Goal: Task Accomplishment & Management: Complete application form

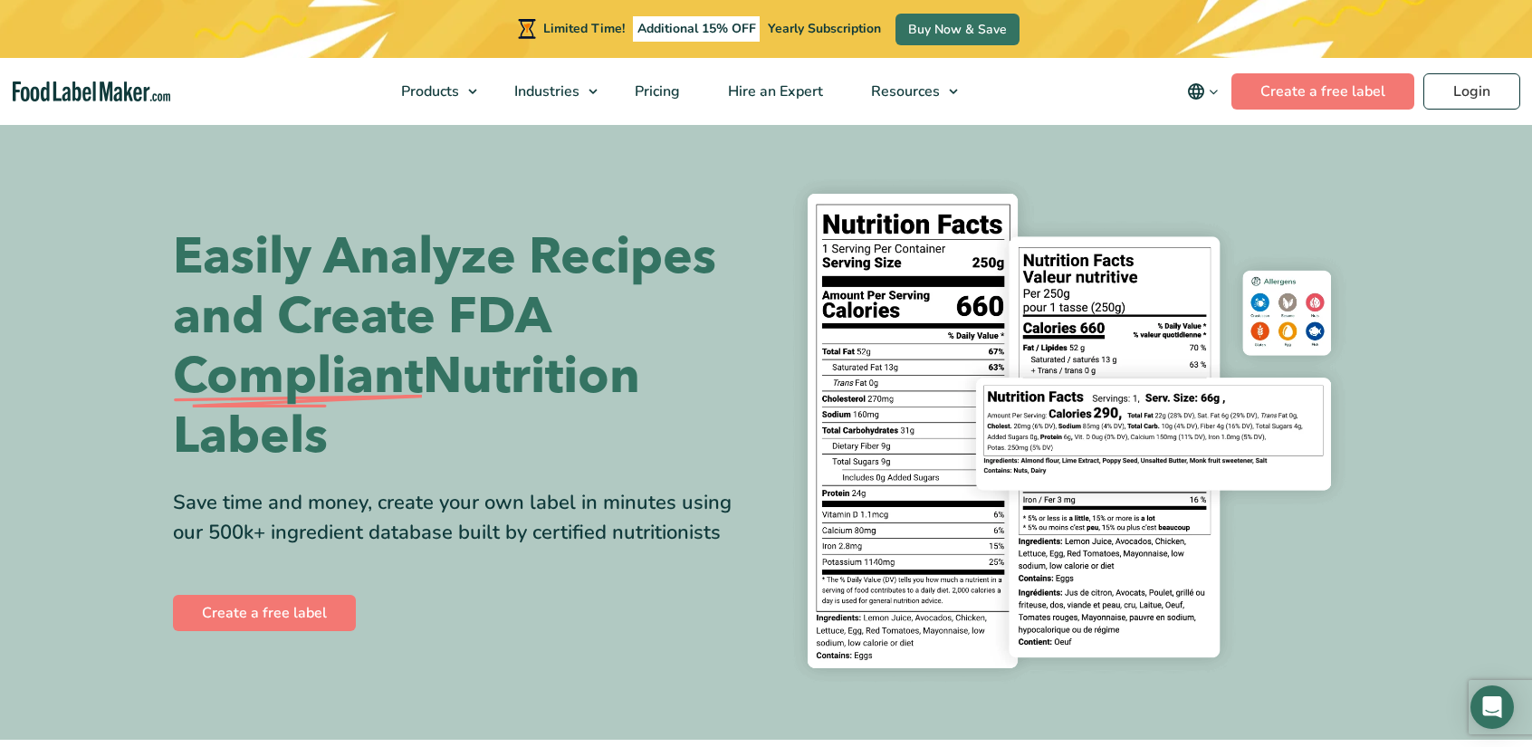
scroll to position [272, 0]
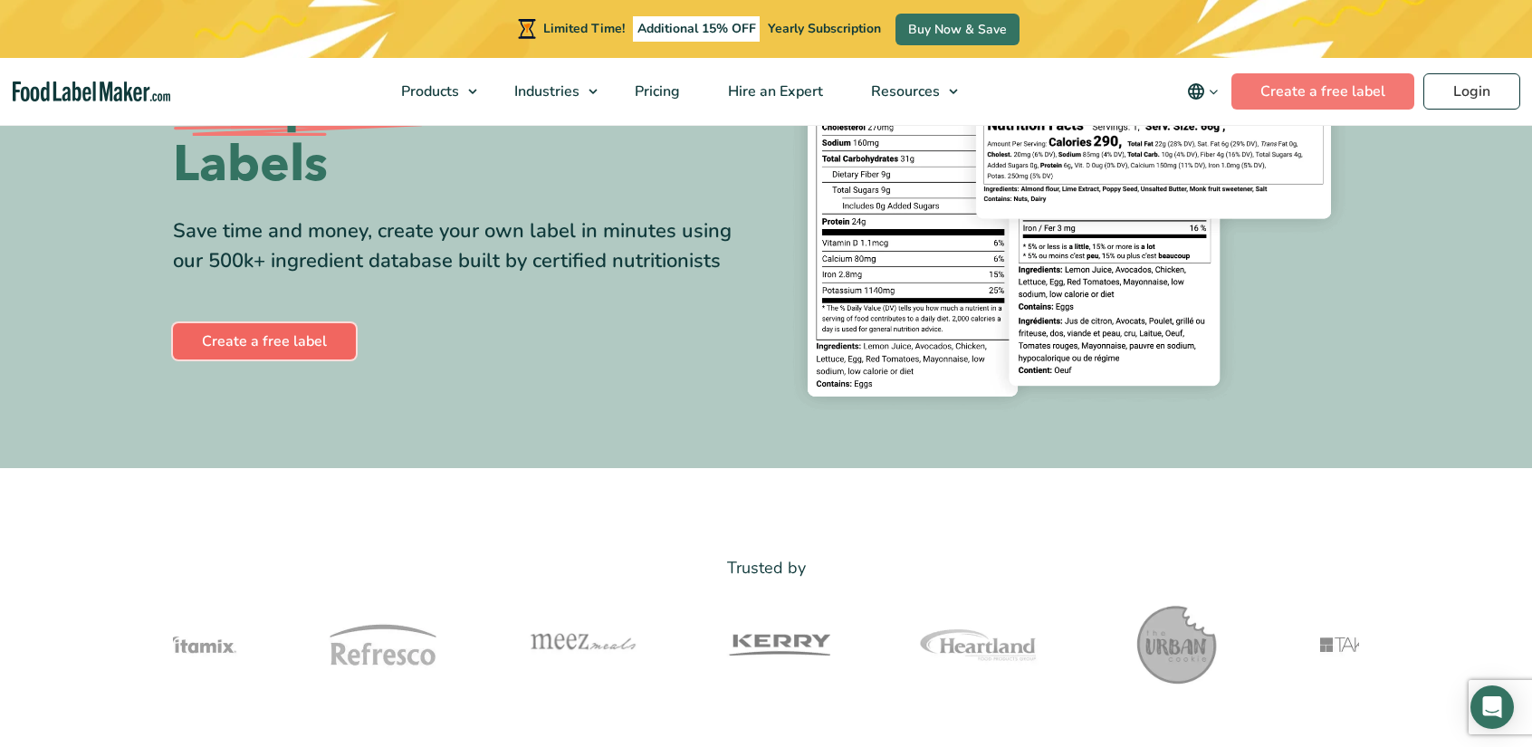
click at [327, 345] on link "Create a free label" at bounding box center [264, 341] width 183 height 36
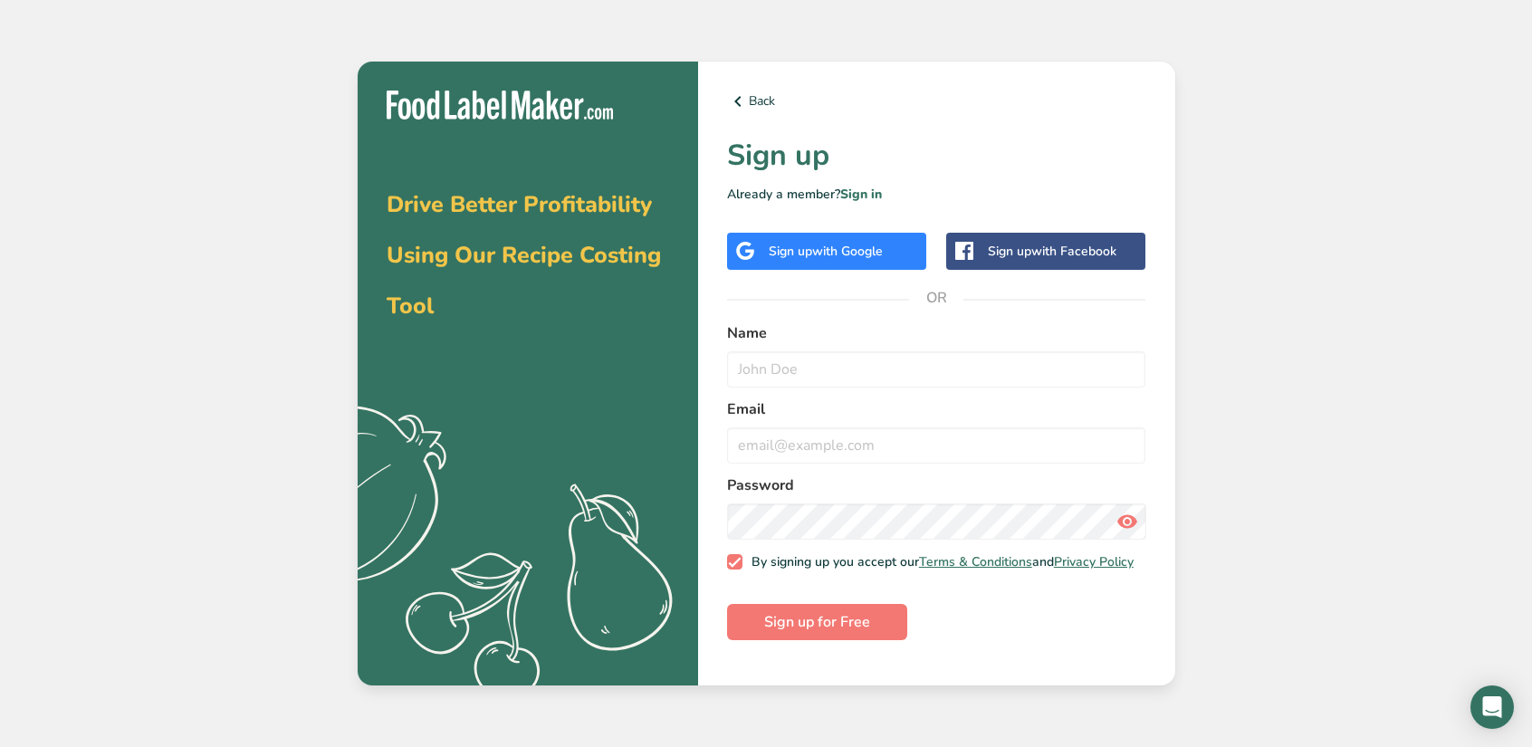
click at [848, 257] on span "with Google" at bounding box center [847, 251] width 71 height 17
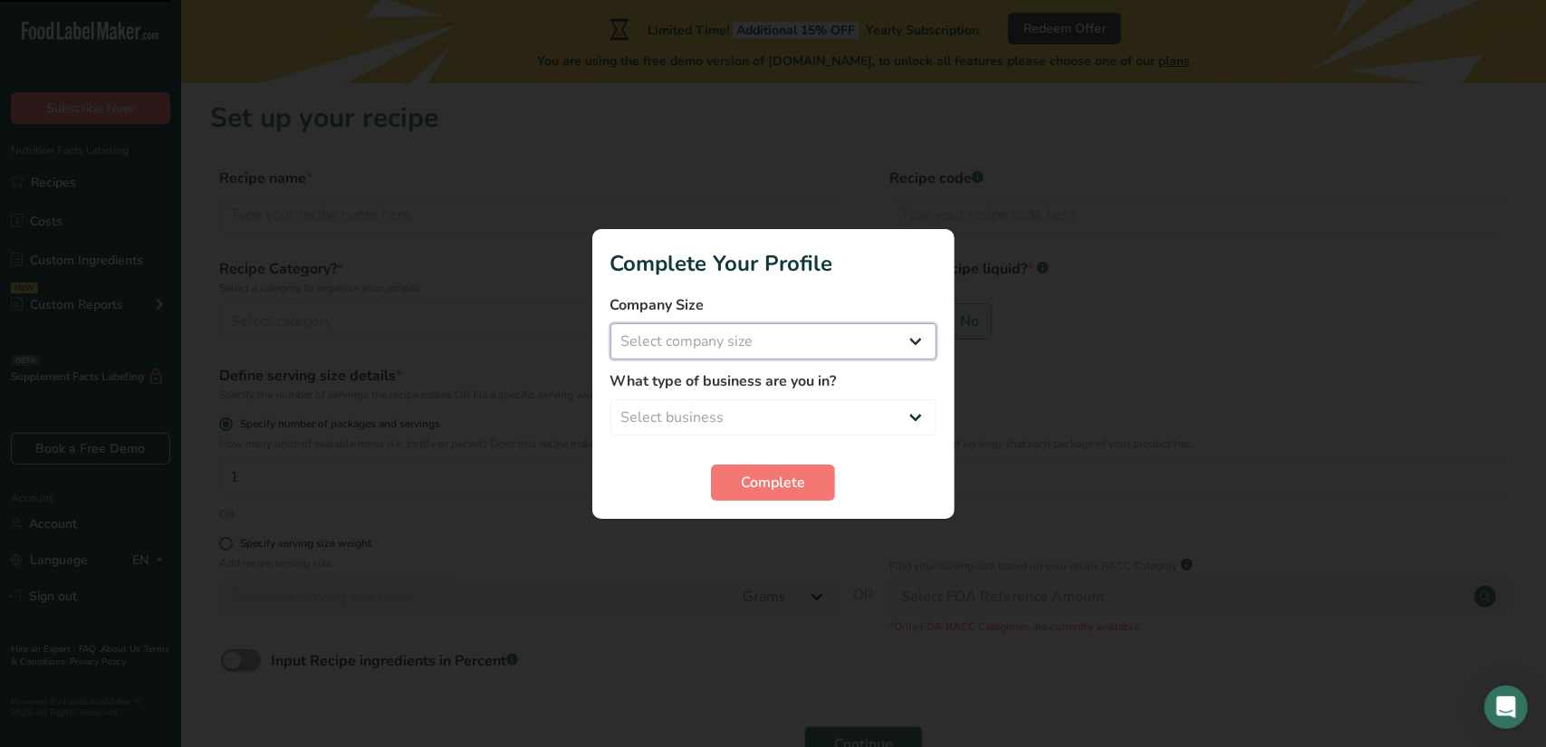
click at [836, 349] on select "Select company size Fewer than 10 Employees 10 to 50 Employees 51 to 500 Employ…" at bounding box center [773, 341] width 326 height 36
select select "1"
click at [610, 323] on select "Select company size Fewer than 10 Employees 10 to 50 Employees 51 to 500 Employ…" at bounding box center [773, 341] width 326 height 36
click at [760, 408] on select "Select business Packaged Food Manufacturer Restaurant & Cafe Bakery Meal Plans …" at bounding box center [773, 417] width 326 height 36
select select "1"
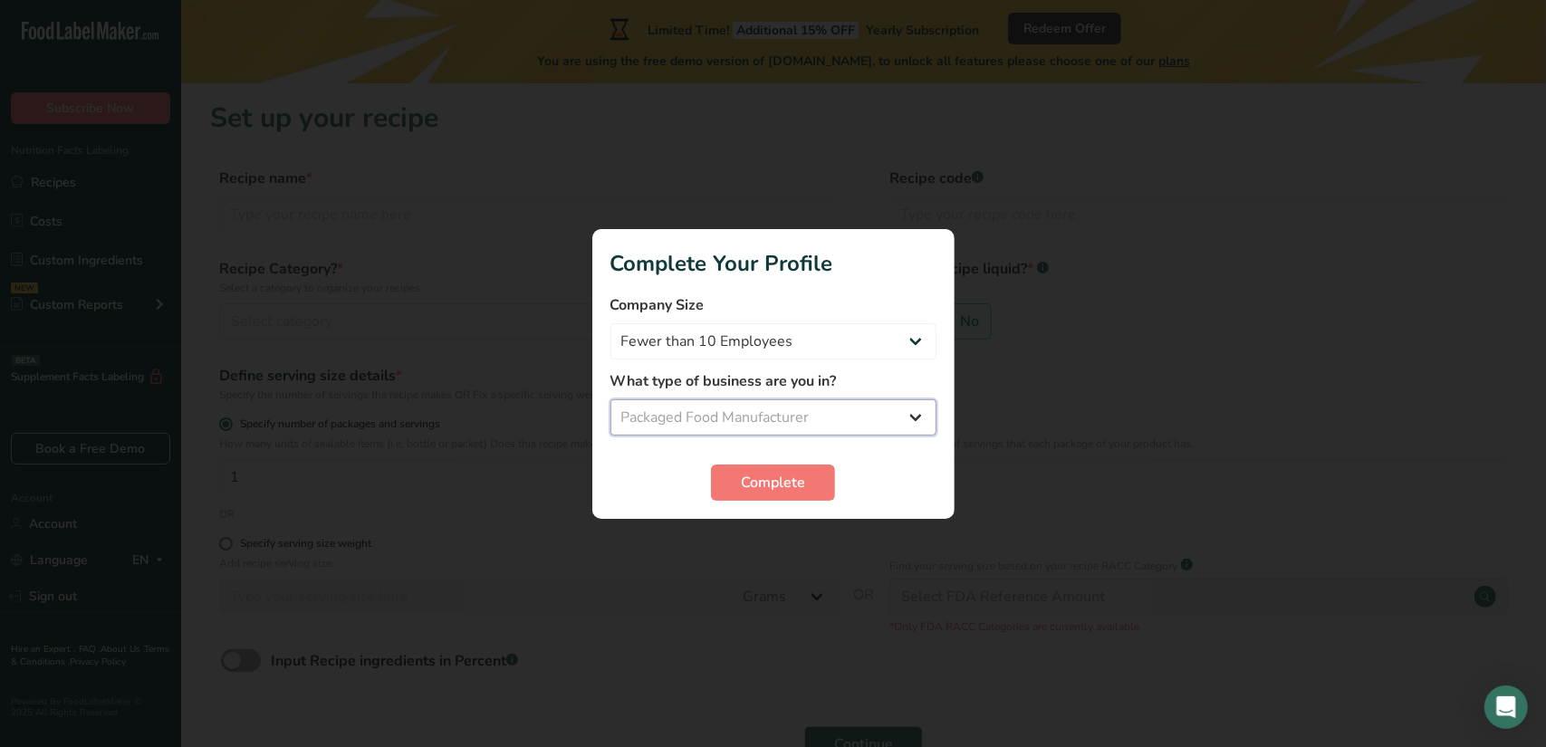
click at [610, 399] on select "Select business Packaged Food Manufacturer Restaurant & Cafe Bakery Meal Plans …" at bounding box center [773, 417] width 326 height 36
click at [772, 411] on select "Packaged Food Manufacturer Restaurant & Cafe Bakery Meal Plans & Catering Compa…" at bounding box center [773, 417] width 326 height 36
click at [772, 485] on span "Complete" at bounding box center [773, 483] width 64 height 22
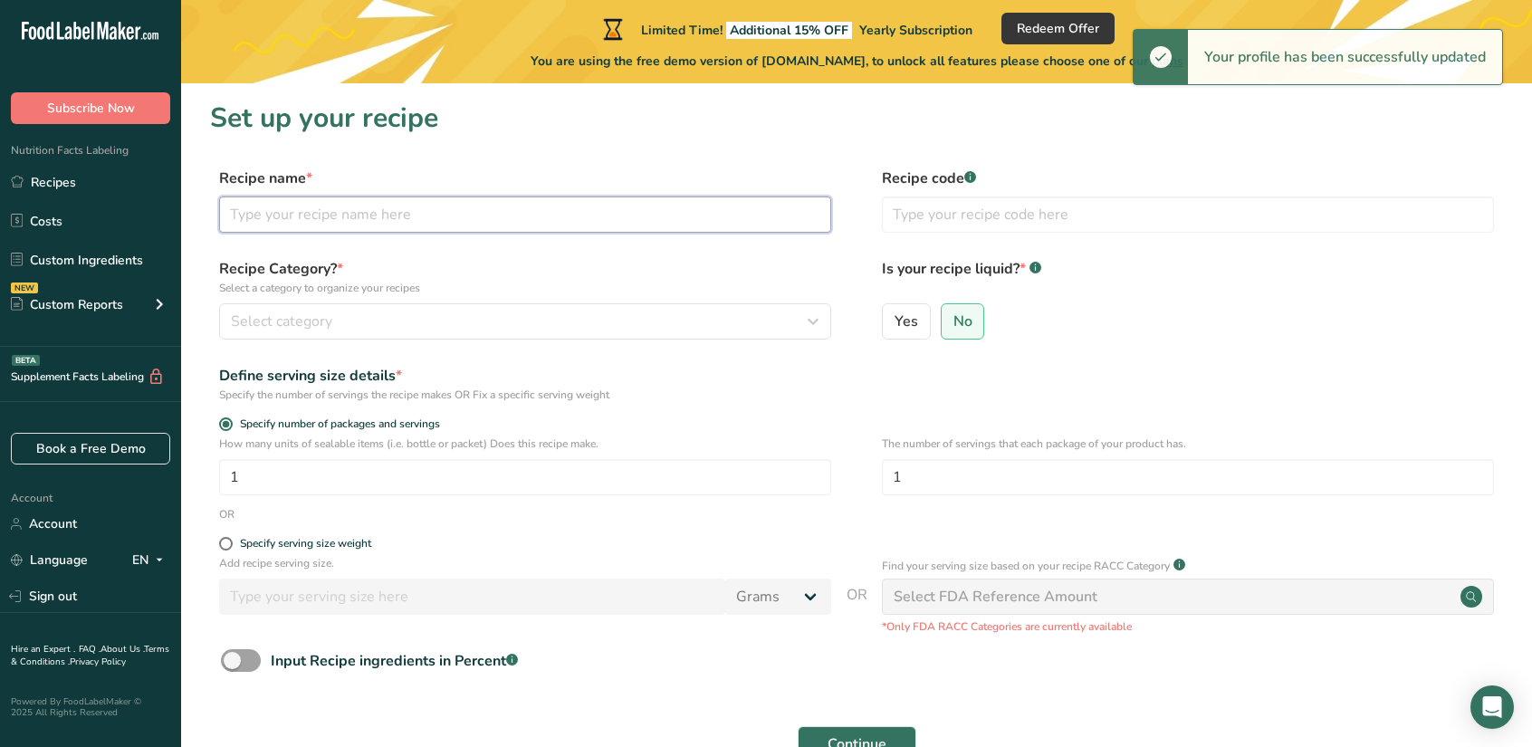
click at [366, 220] on input "text" at bounding box center [525, 215] width 612 height 36
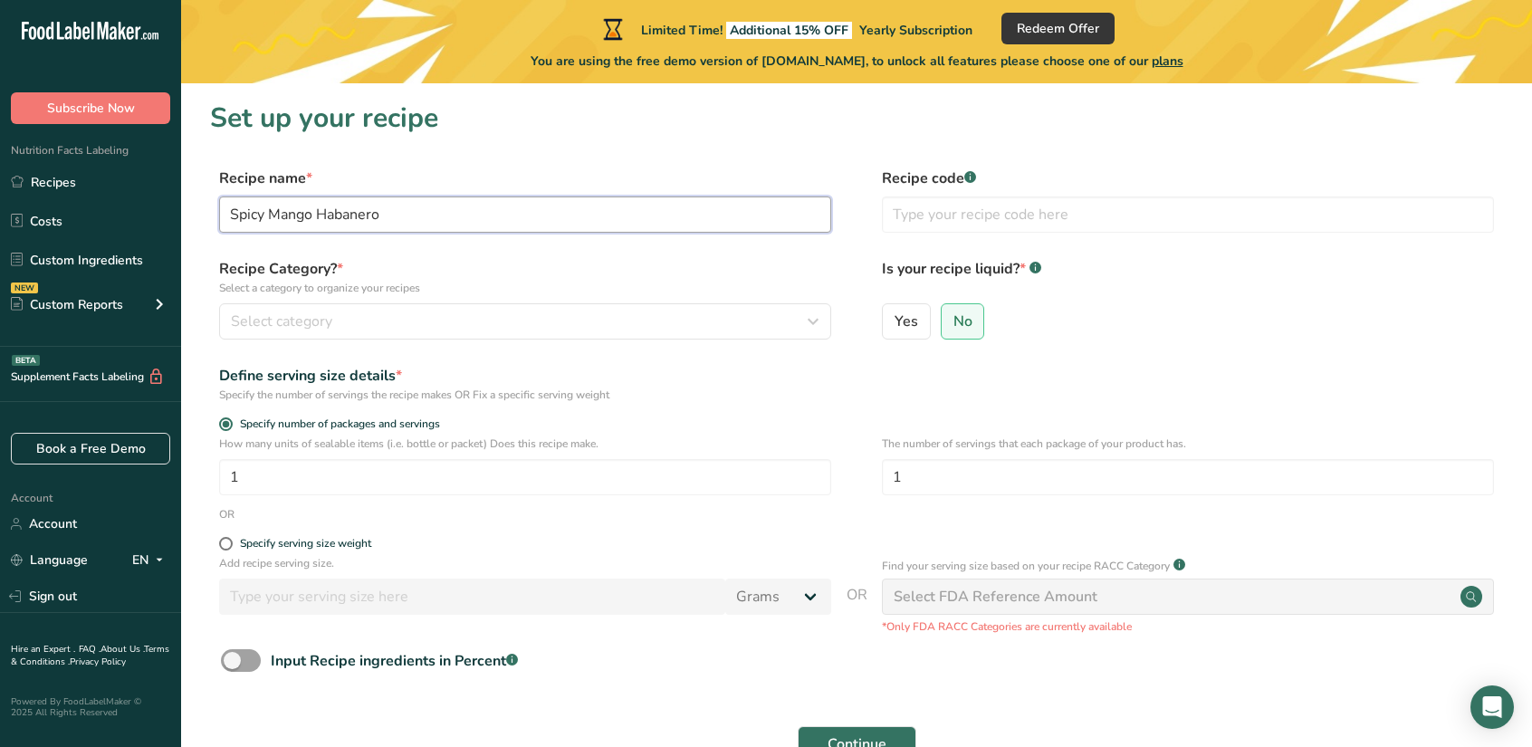
type input "Spicy Mango Habanero"
click at [974, 177] on rect at bounding box center [971, 177] width 12 height 12
click at [955, 215] on input "text" at bounding box center [1188, 215] width 612 height 36
type input "58406"
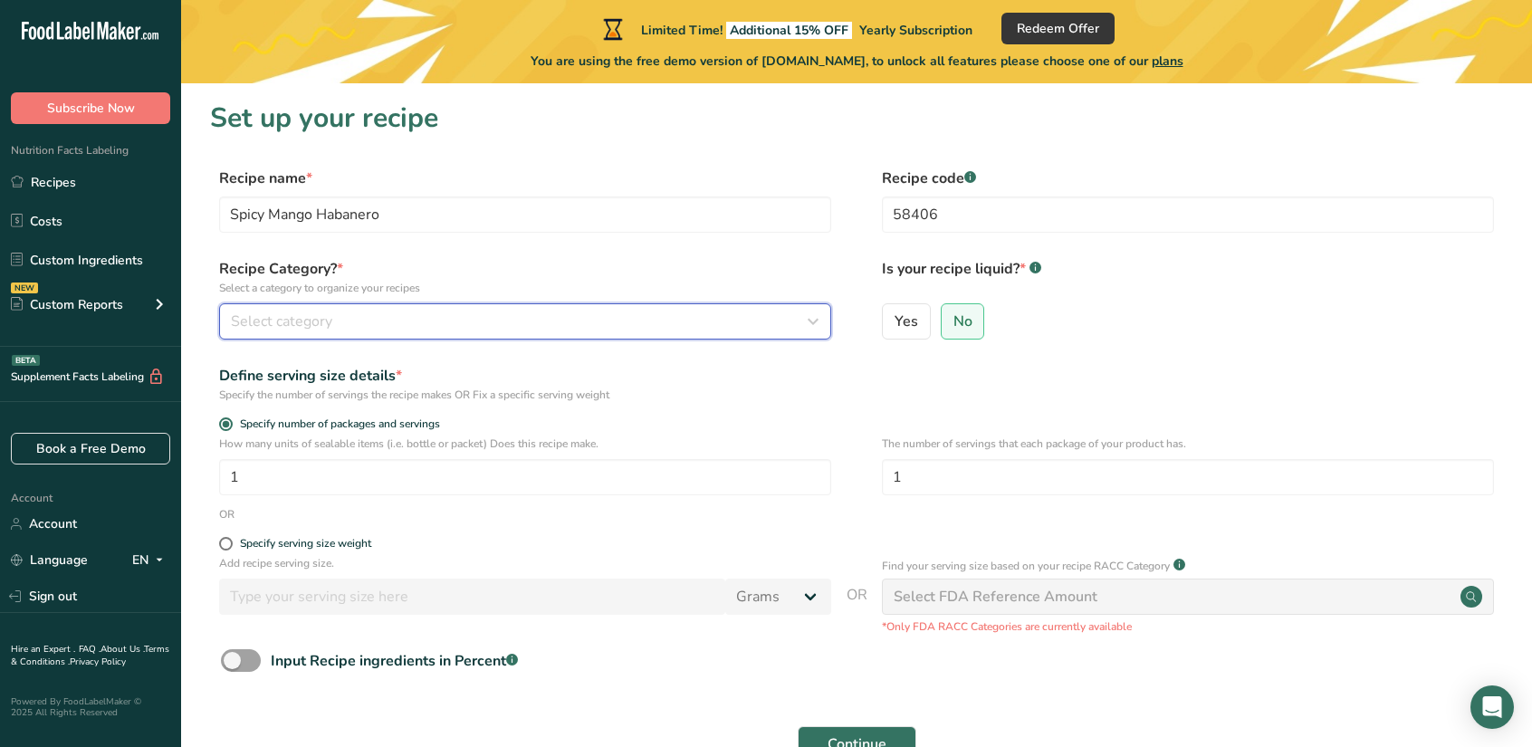
click at [478, 305] on button "Select category" at bounding box center [525, 321] width 612 height 36
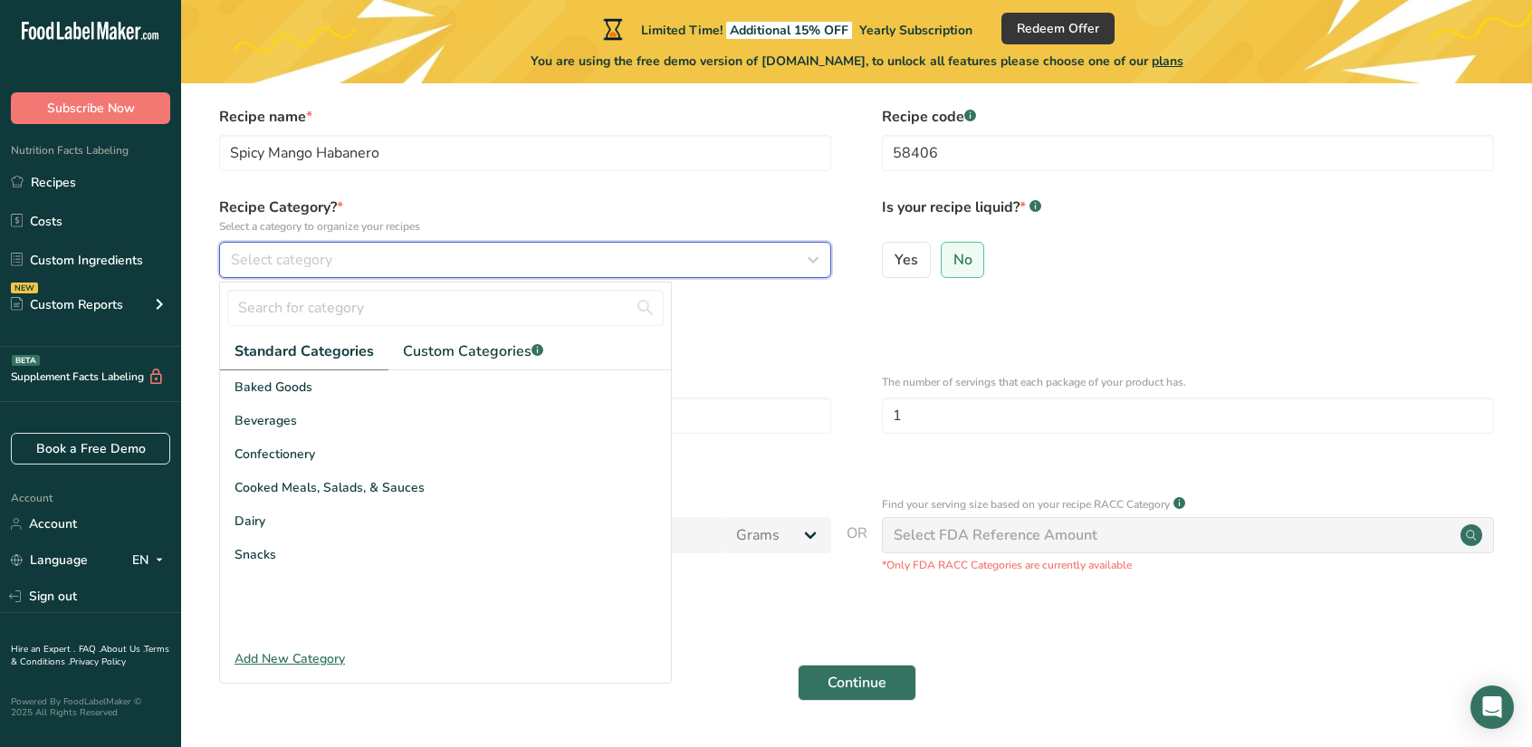
scroll to position [91, 0]
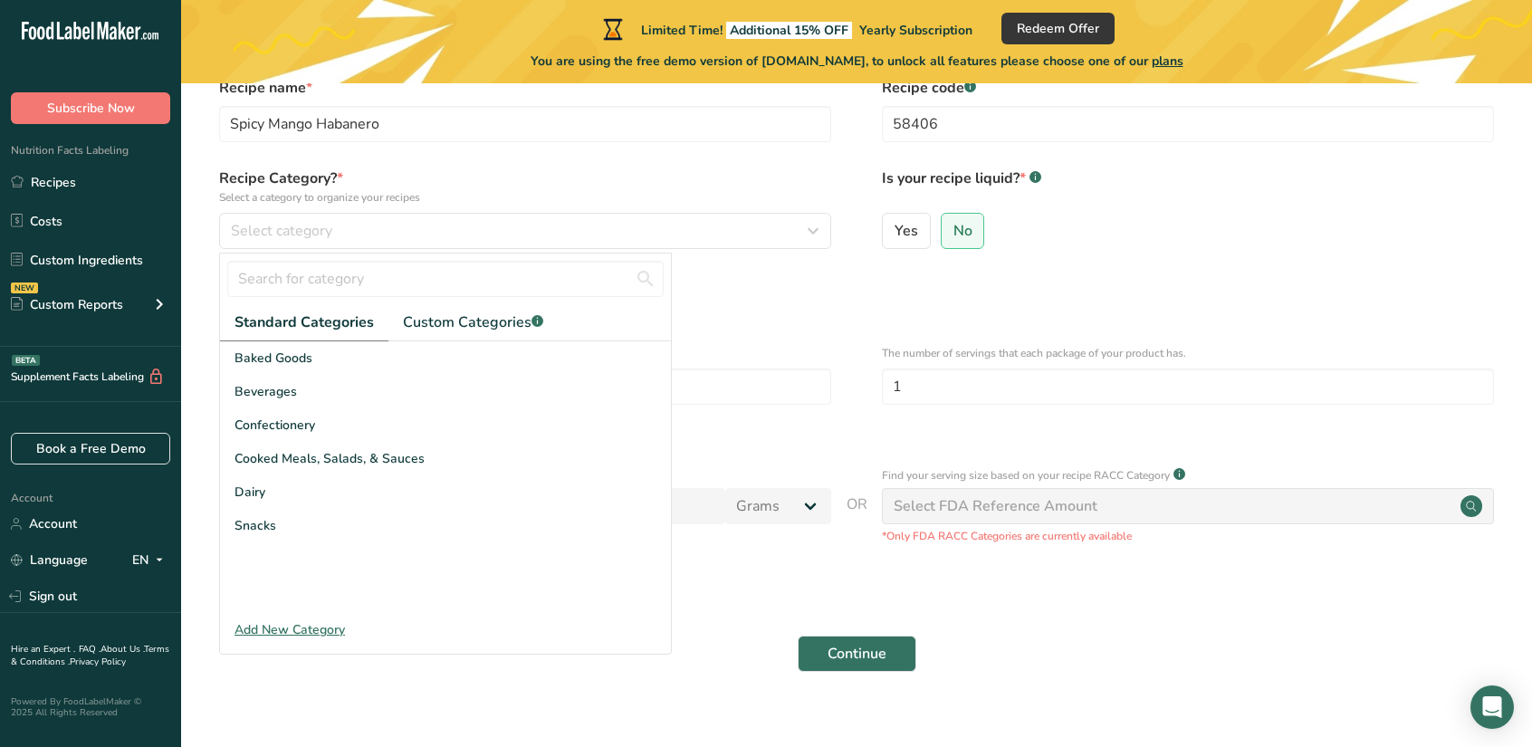
click at [302, 630] on div "Add New Category" at bounding box center [445, 629] width 451 height 19
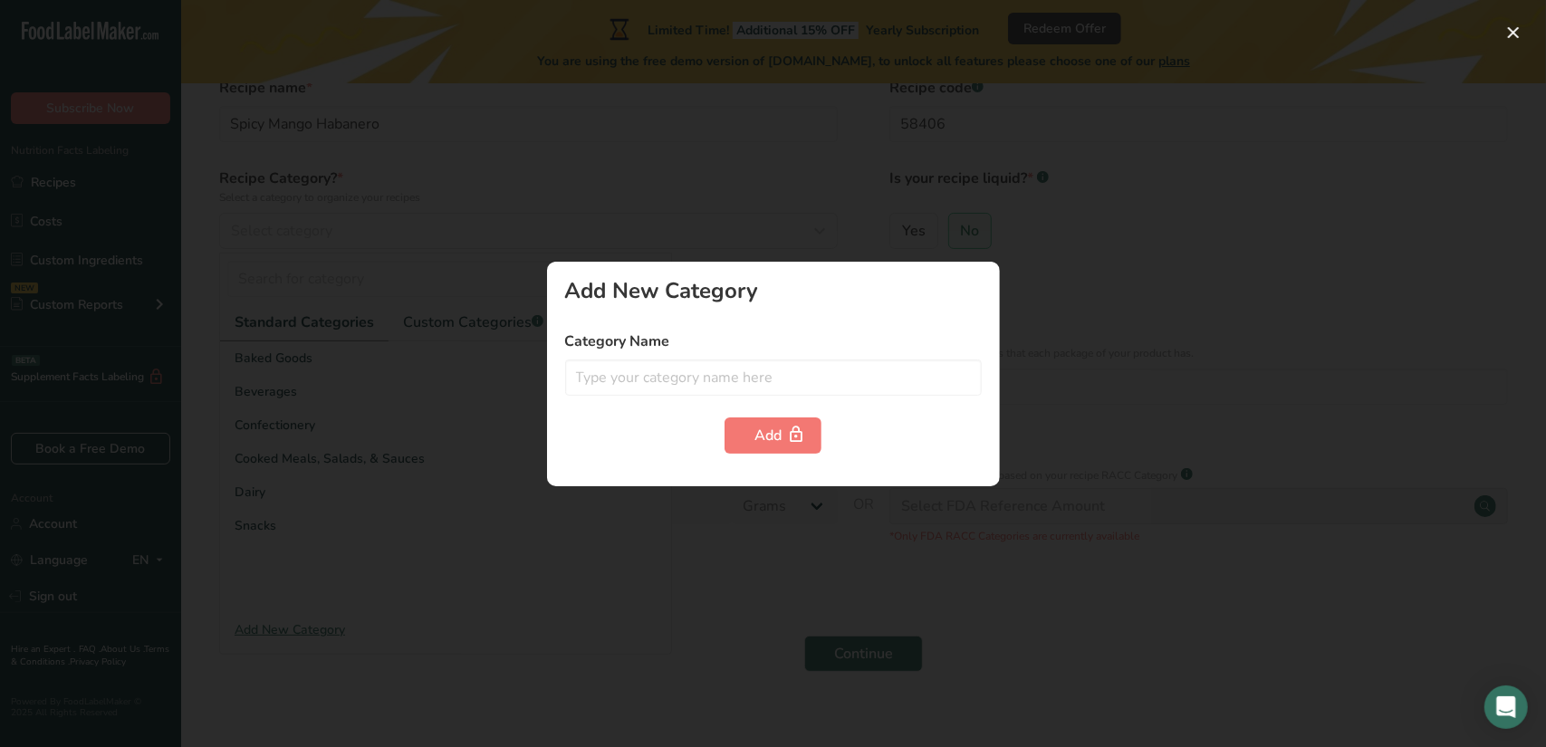
click at [857, 494] on div at bounding box center [773, 373] width 1546 height 747
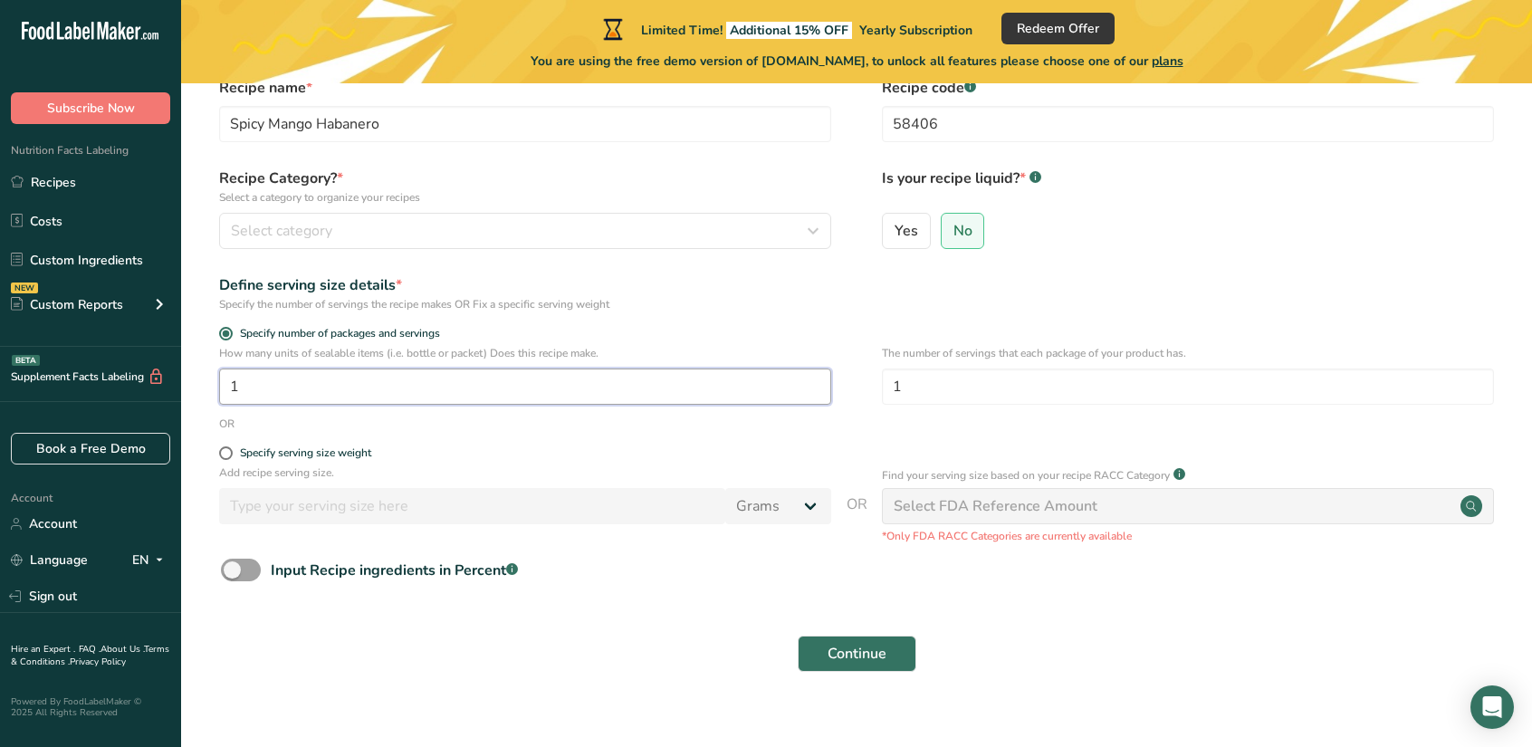
click at [266, 392] on input "1" at bounding box center [525, 387] width 612 height 36
click at [384, 206] on div "Recipe Category? * Select a category to organize your recipes Select category S…" at bounding box center [525, 209] width 612 height 82
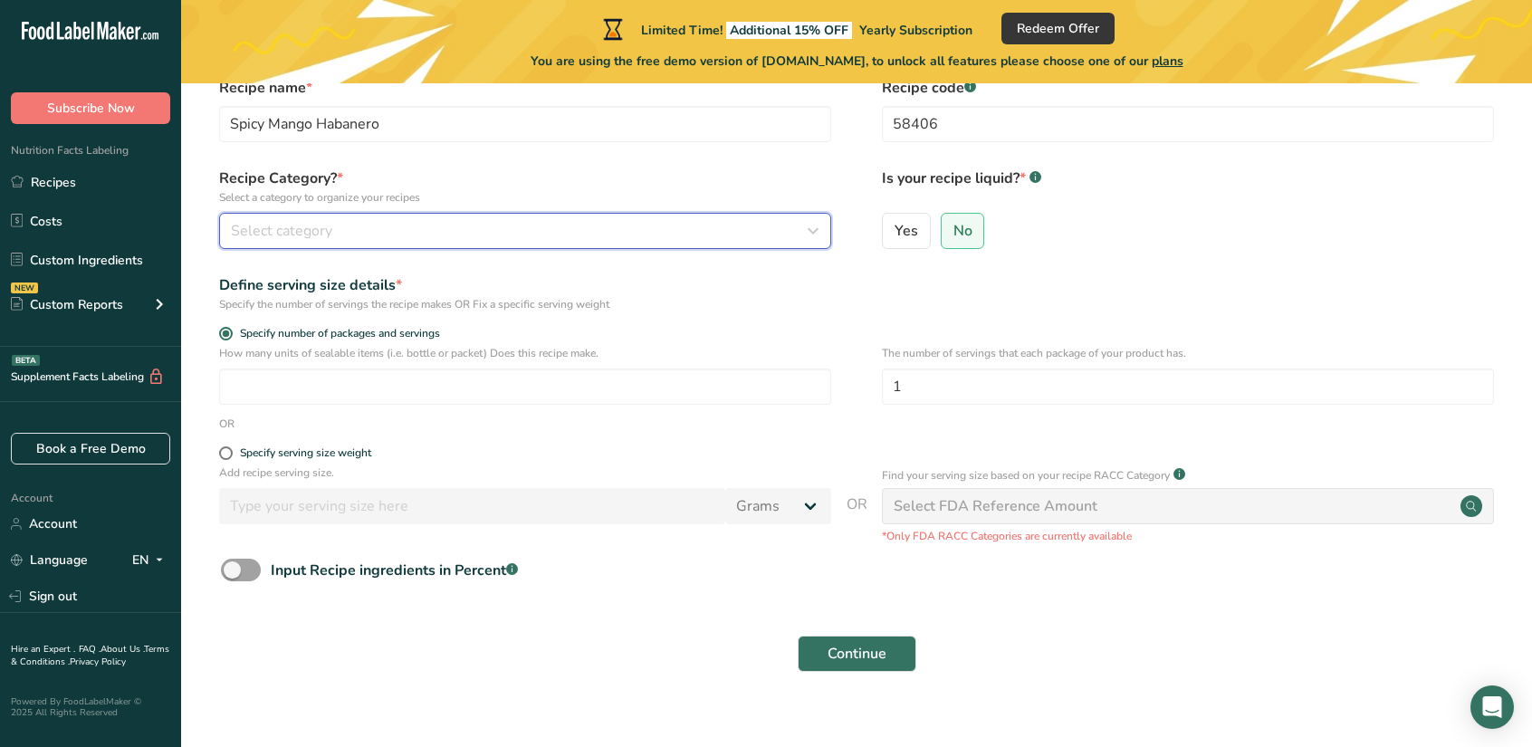
click at [383, 225] on div "Select category" at bounding box center [520, 231] width 578 height 22
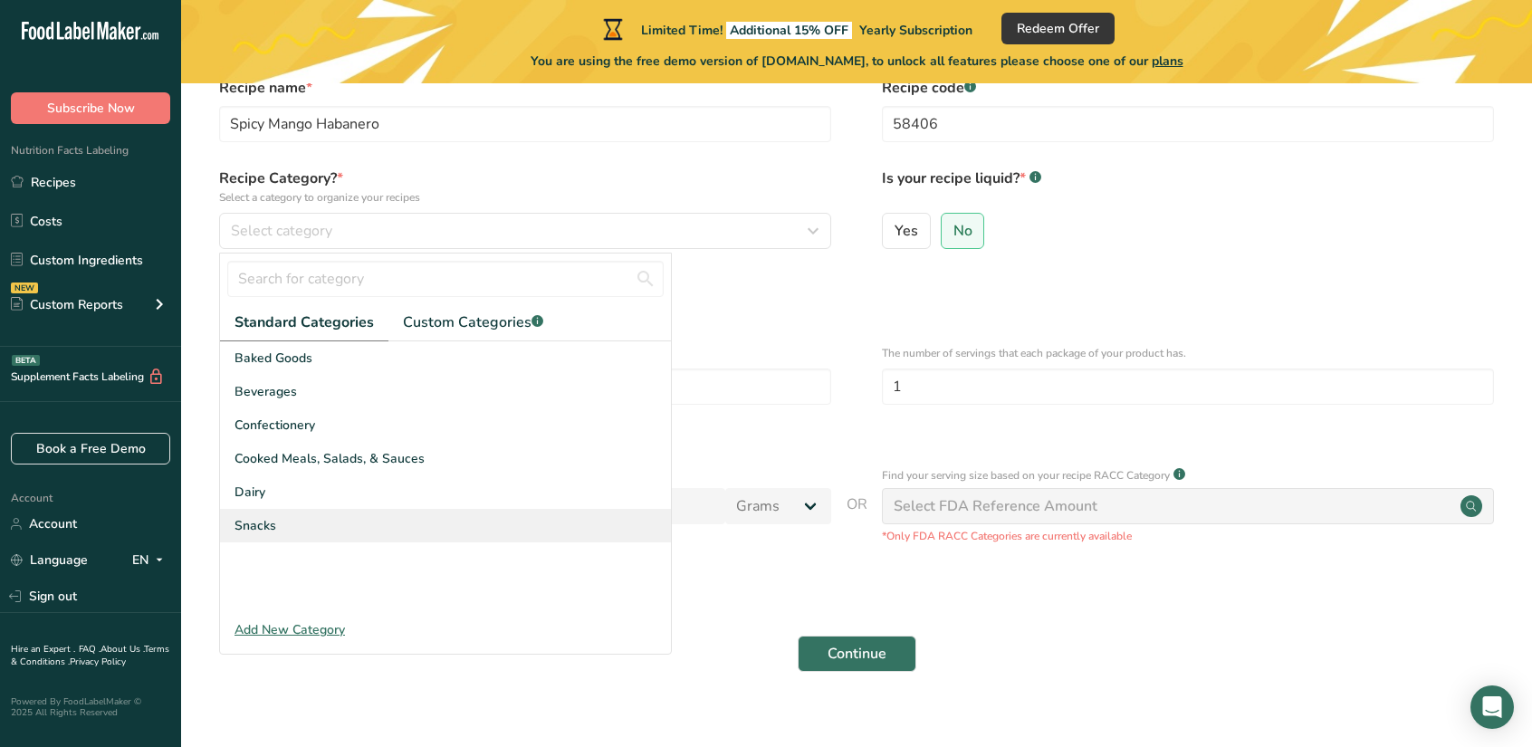
click at [252, 514] on div "Snacks" at bounding box center [445, 526] width 451 height 34
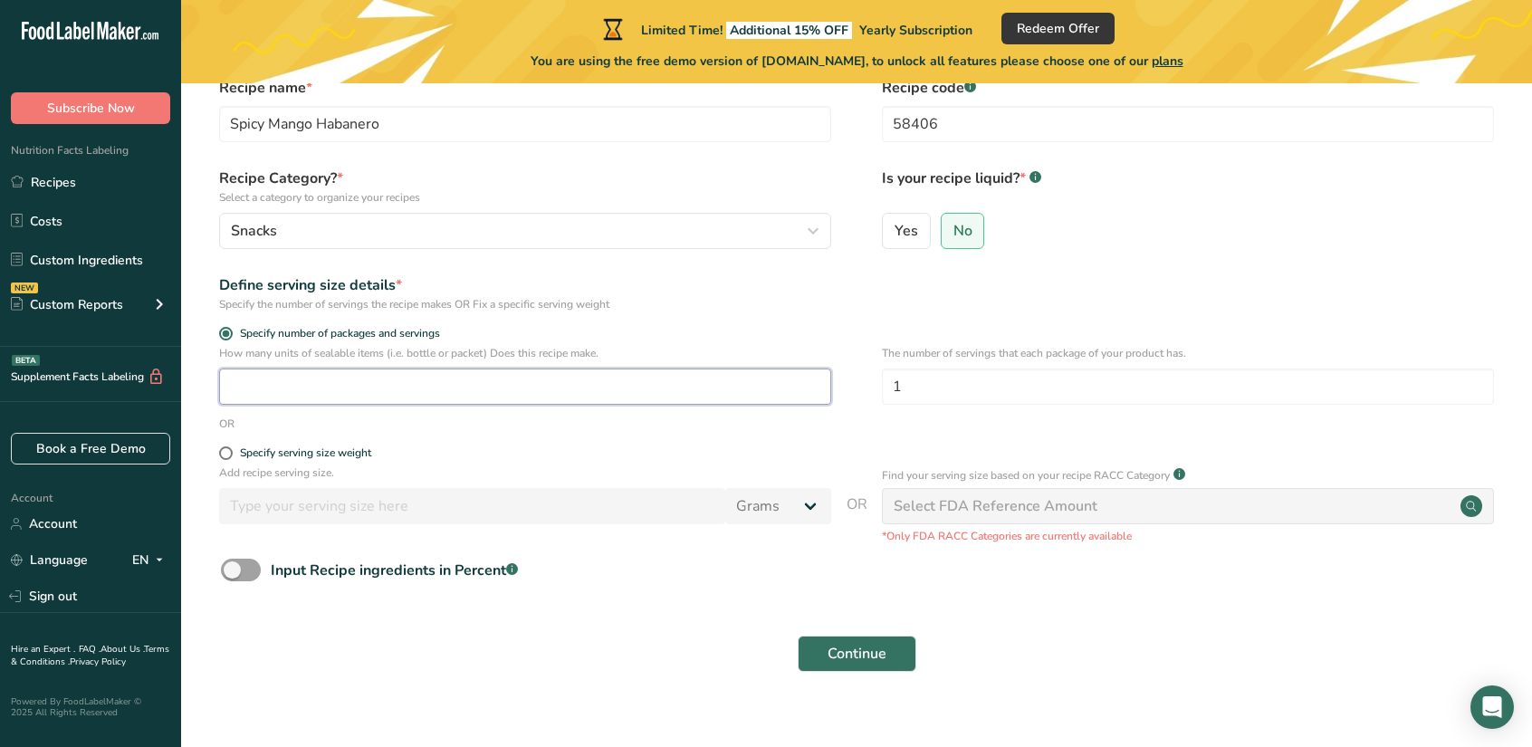
click at [337, 378] on input "number" at bounding box center [525, 387] width 612 height 36
type input "50"
type input "4"
click at [261, 455] on div "Specify serving size weight" at bounding box center [305, 453] width 131 height 14
click at [231, 455] on input "Specify serving size weight" at bounding box center [225, 453] width 12 height 12
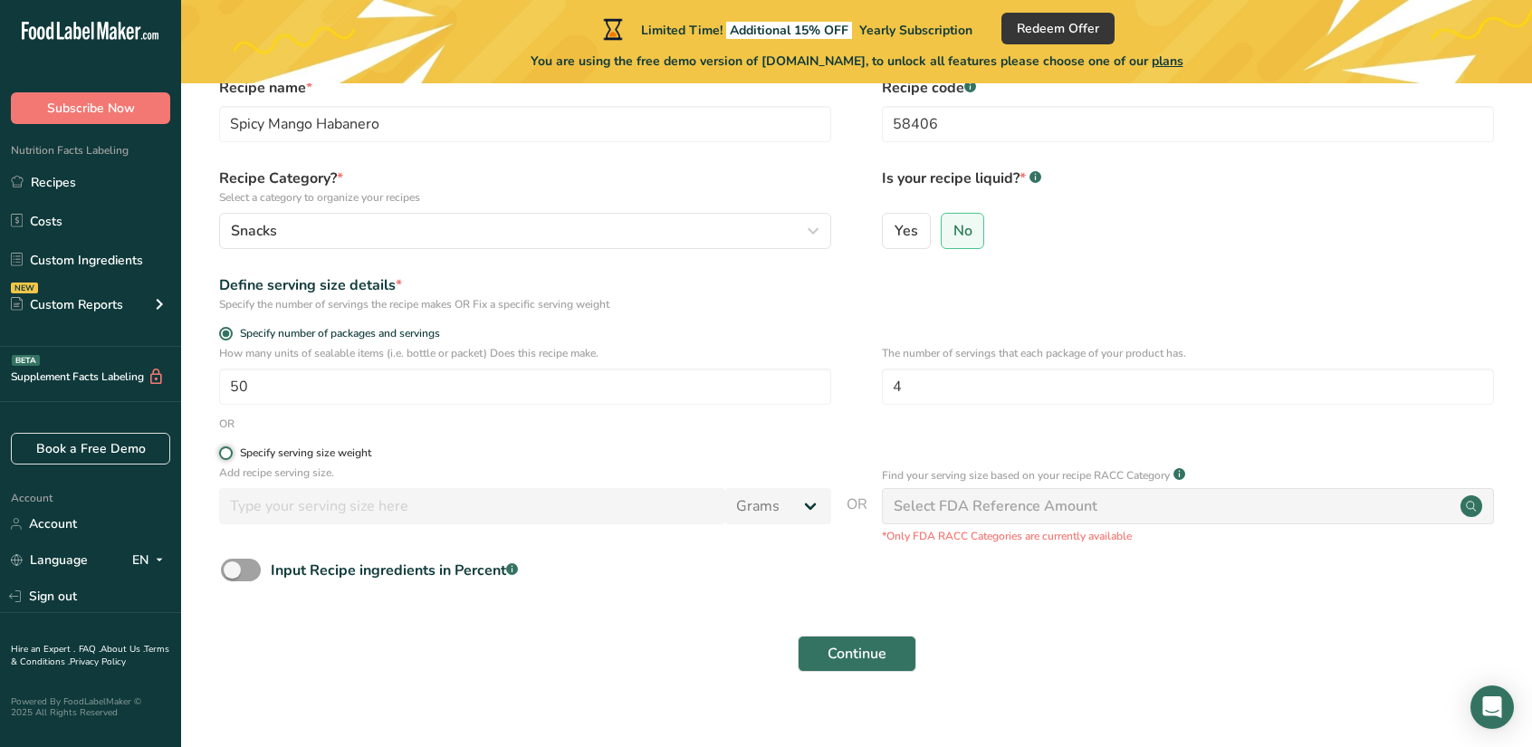
radio input "true"
radio input "false"
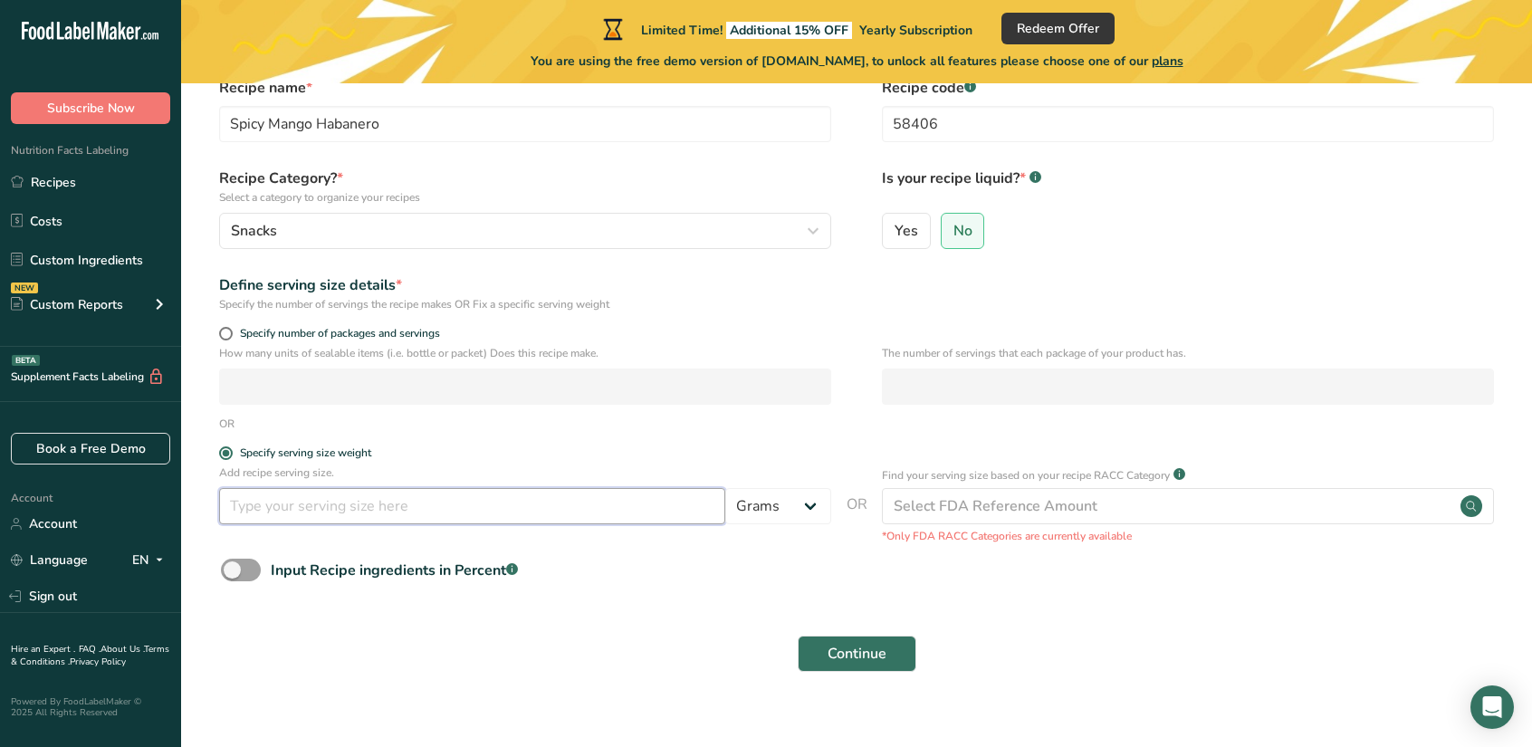
click at [554, 510] on input "number" at bounding box center [472, 506] width 506 height 36
type input "4"
click at [785, 525] on div "Add recipe serving size. 4 Grams kg mg mcg lb oz l mL fl oz tbsp tsp cup qt gal…" at bounding box center [525, 499] width 612 height 69
click at [787, 490] on select "Grams kg mg mcg lb oz l mL fl oz tbsp tsp cup qt gallon" at bounding box center [778, 506] width 106 height 36
select select "5"
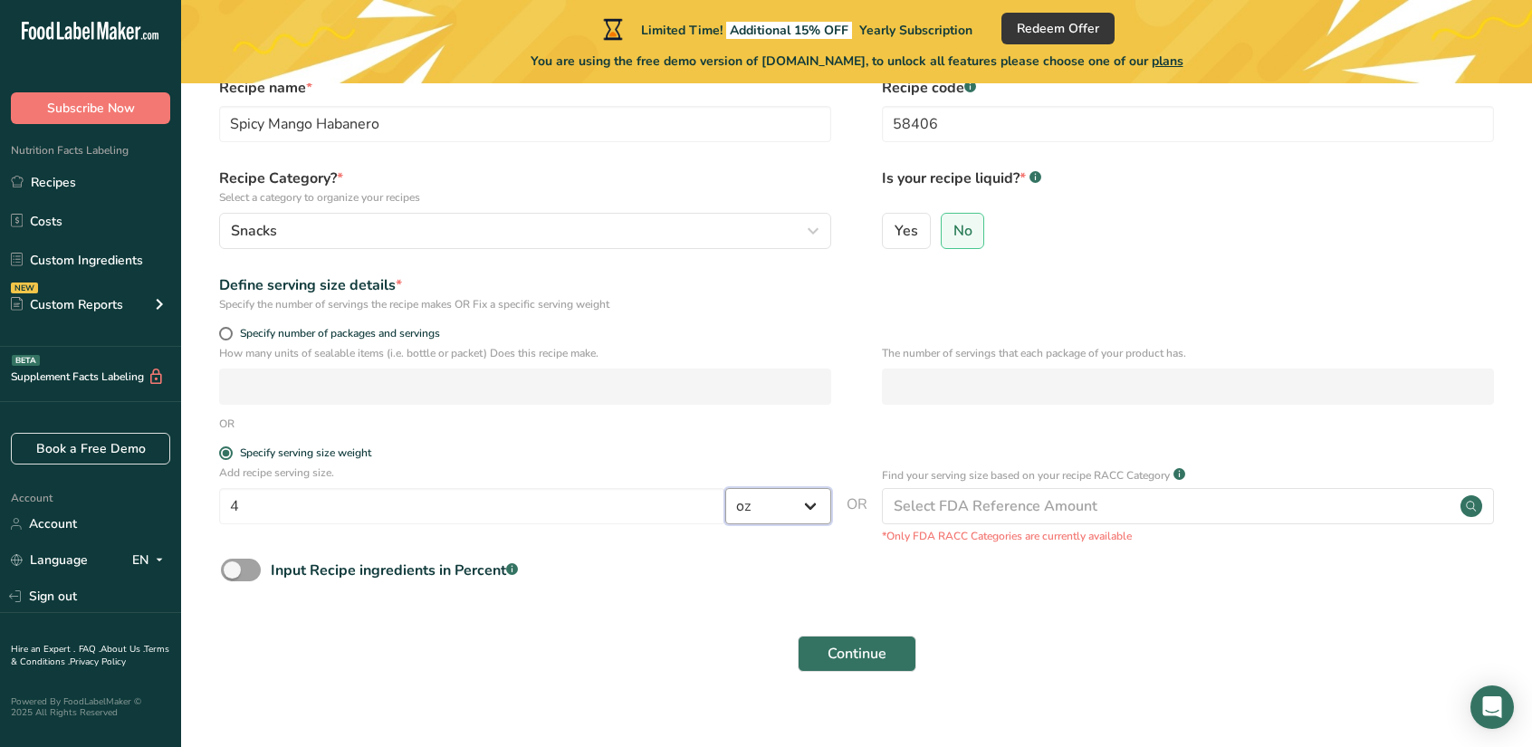
click at [725, 488] on select "Grams kg mg mcg lb oz l mL fl oz tbsp tsp cup qt gallon" at bounding box center [778, 506] width 106 height 36
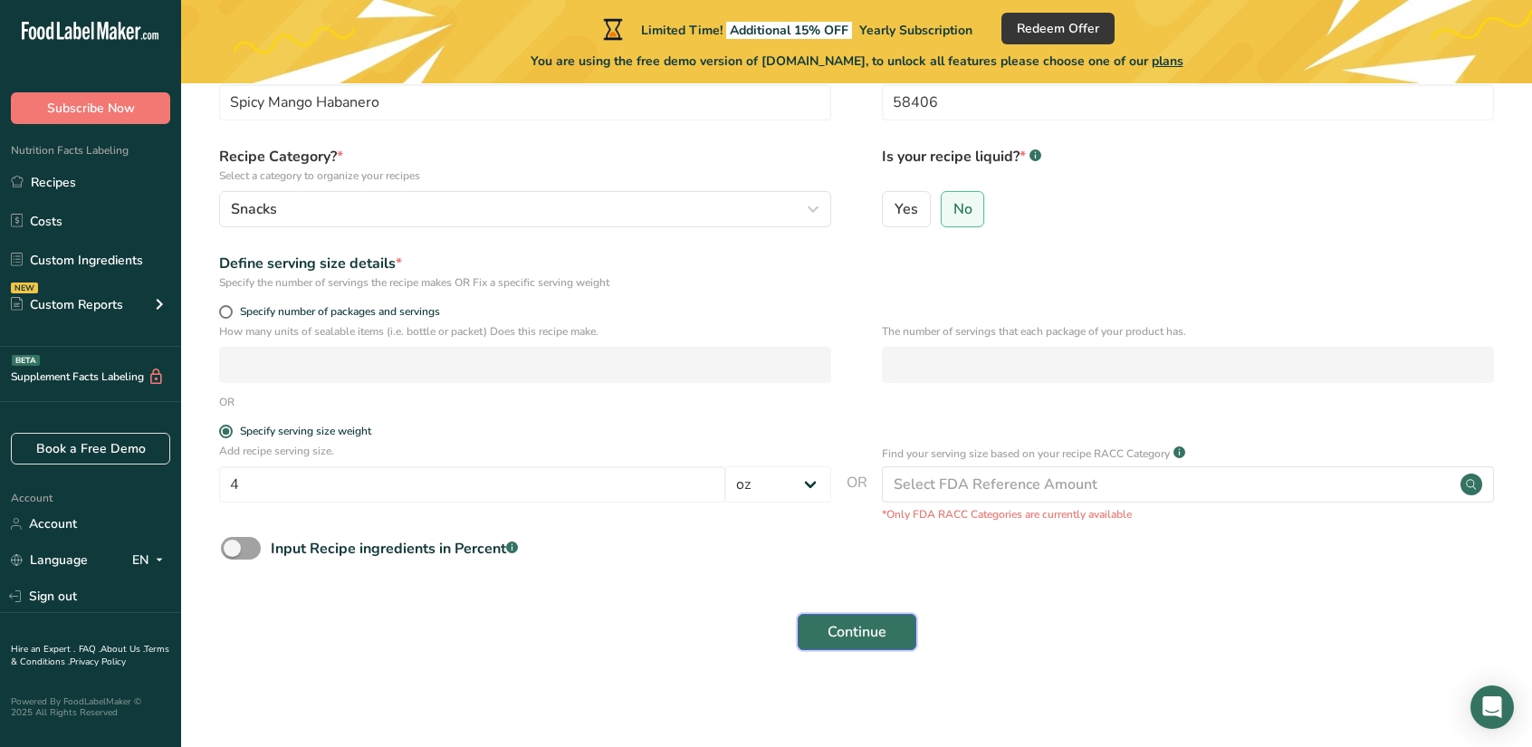
click at [857, 624] on span "Continue" at bounding box center [857, 632] width 59 height 22
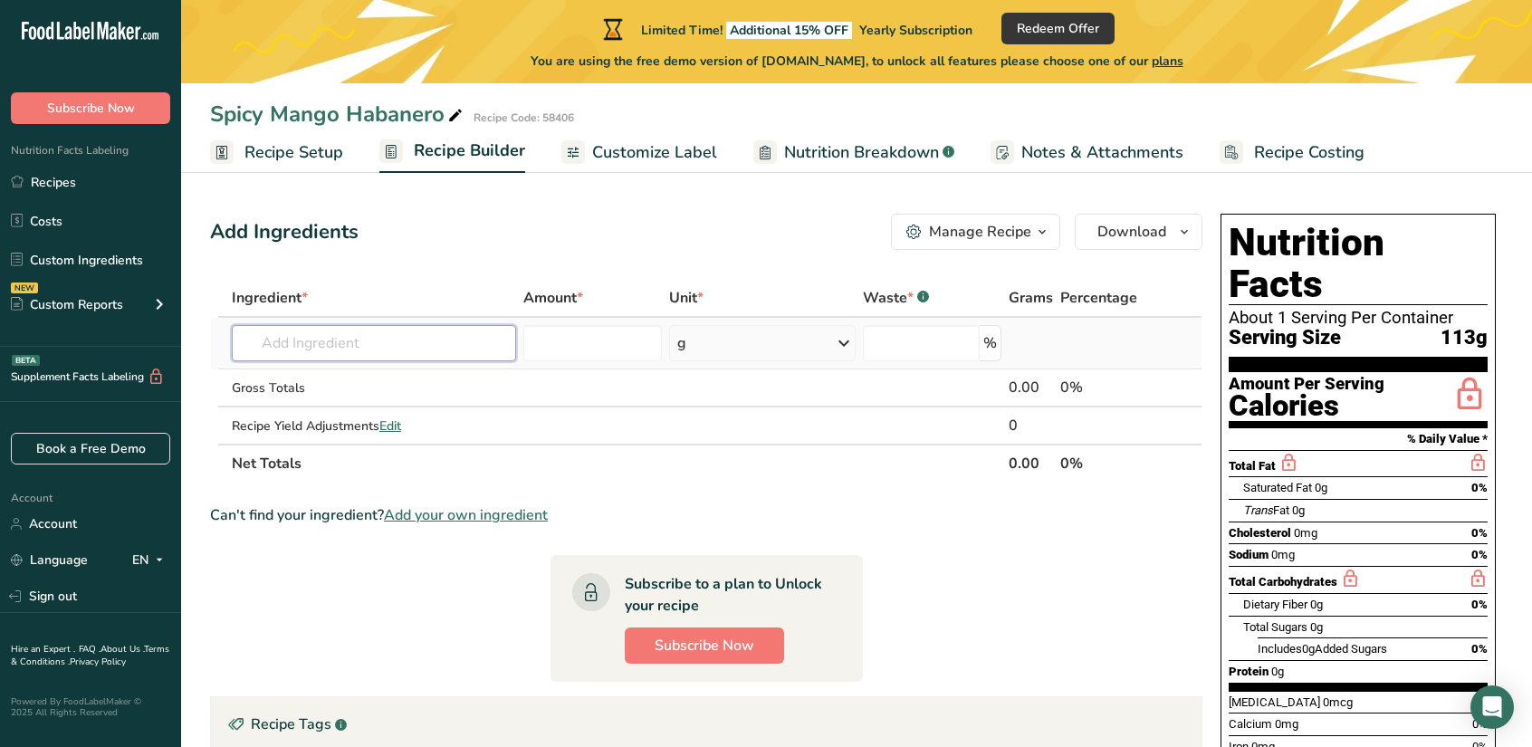
click at [313, 353] on input "text" at bounding box center [374, 343] width 284 height 36
type input "o"
type input "Oyster sauce"
click at [367, 370] on p "6176 Sauce, oyster, ready-to-serve" at bounding box center [355, 379] width 219 height 19
type input "Sauce, oyster, ready-to-serve"
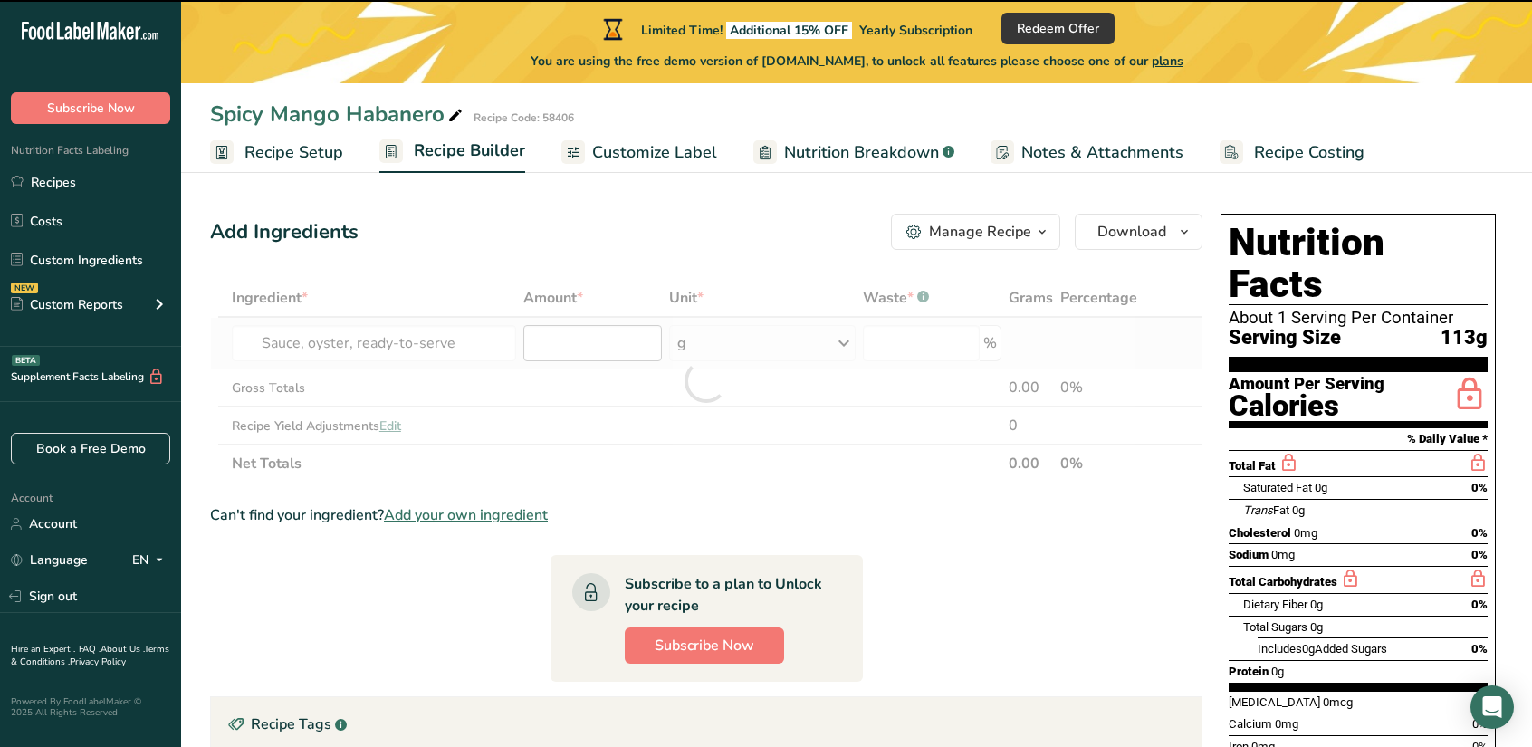
type input "0"
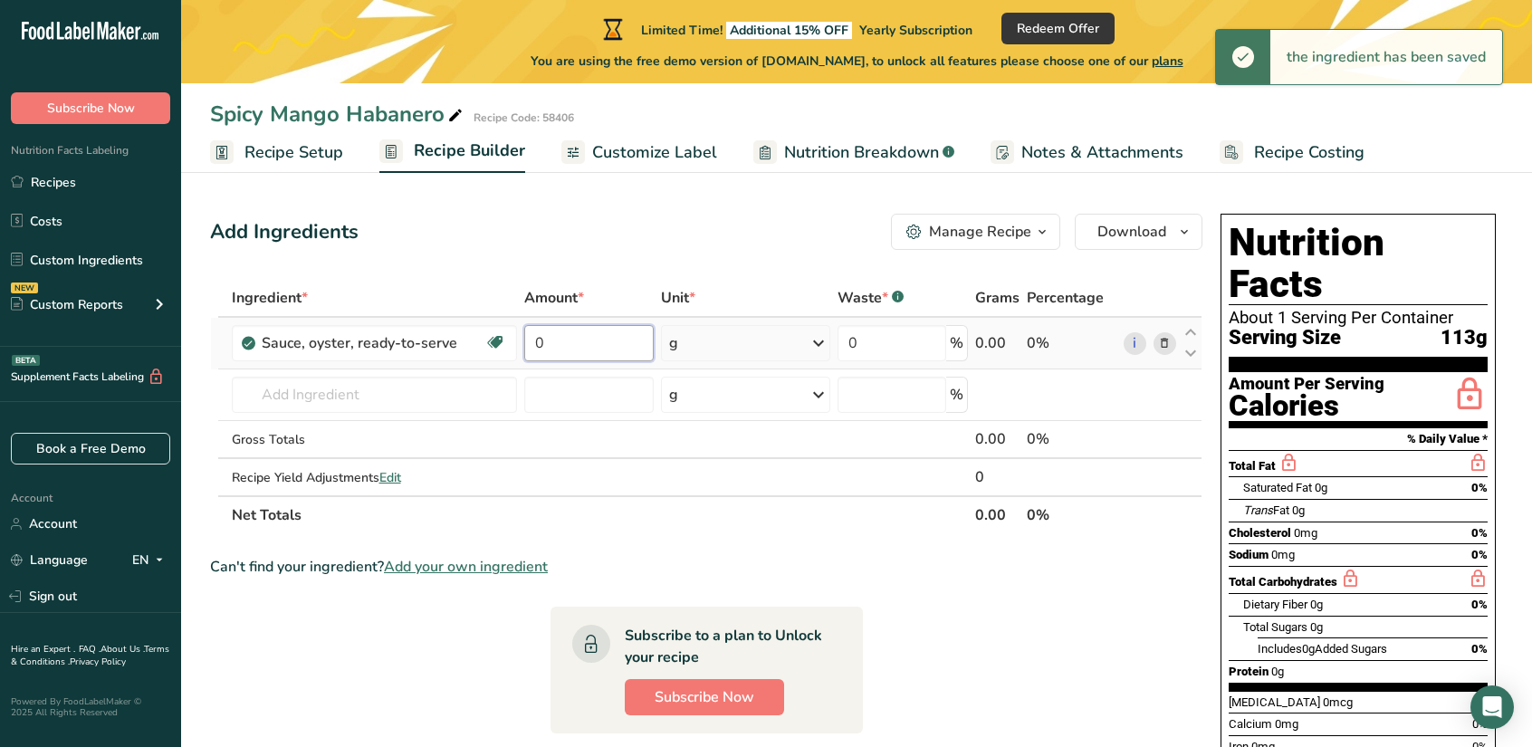
drag, startPoint x: 536, startPoint y: 341, endPoint x: 565, endPoint y: 335, distance: 29.7
click at [565, 335] on input "0" at bounding box center [589, 343] width 130 height 36
type input "2"
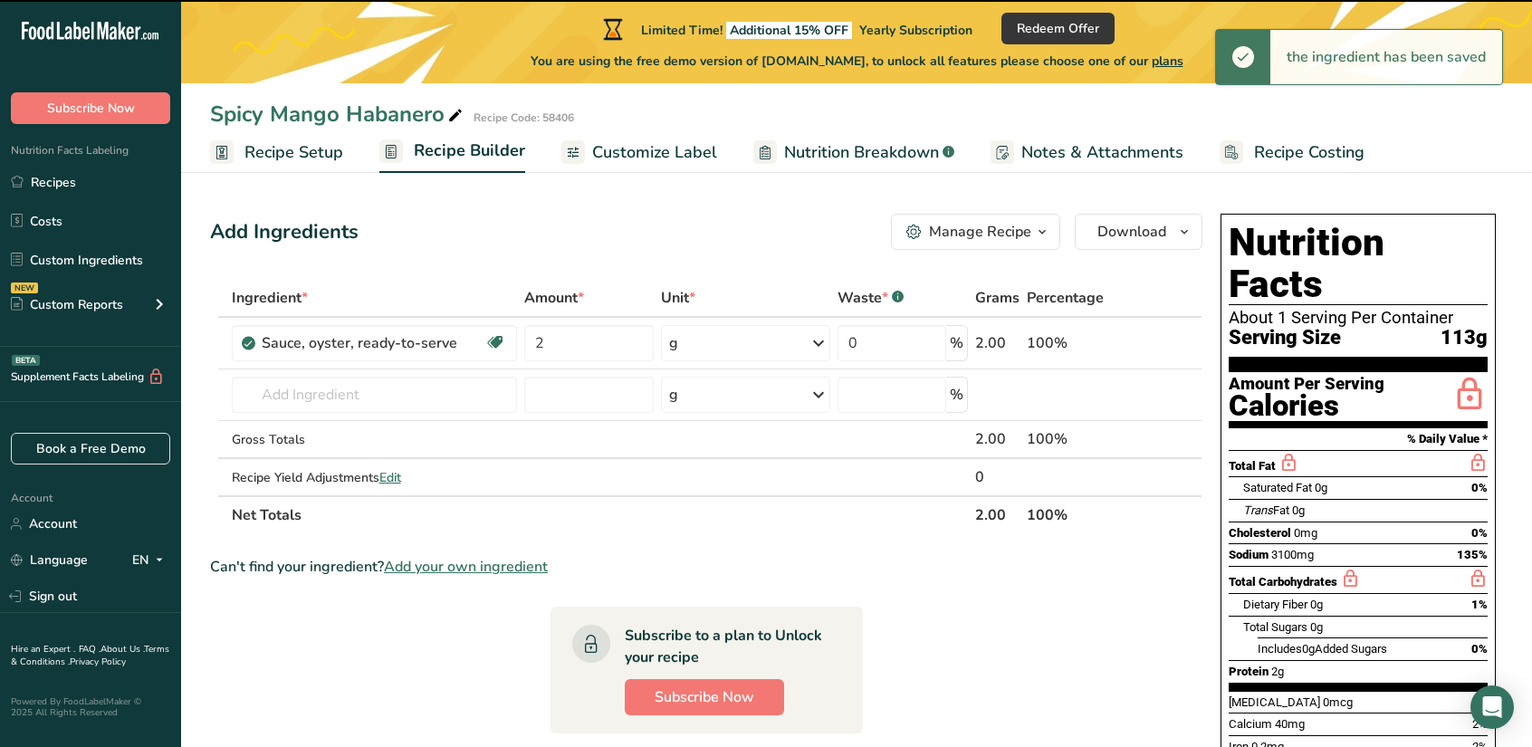
click at [727, 338] on div "g" at bounding box center [745, 343] width 169 height 36
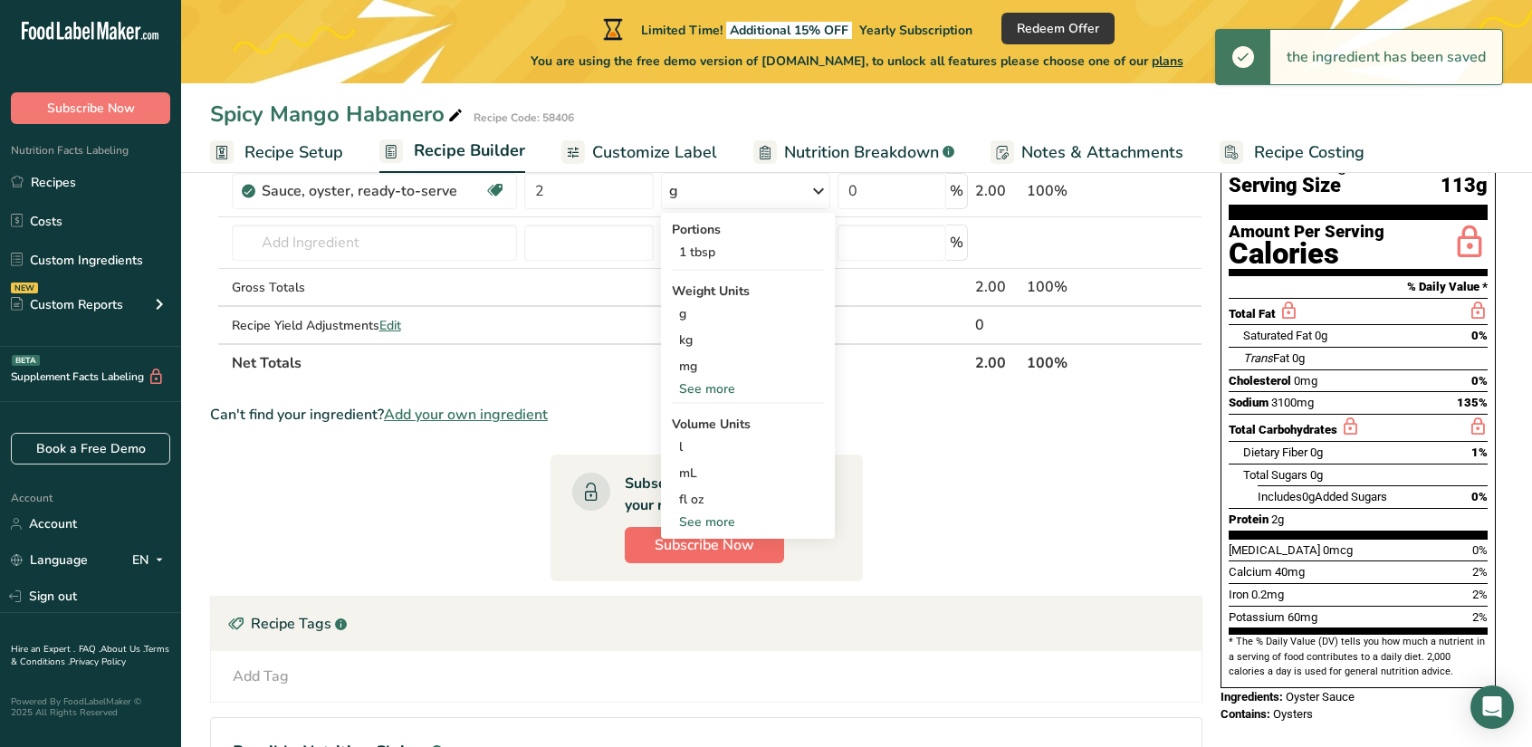
scroll to position [91, 0]
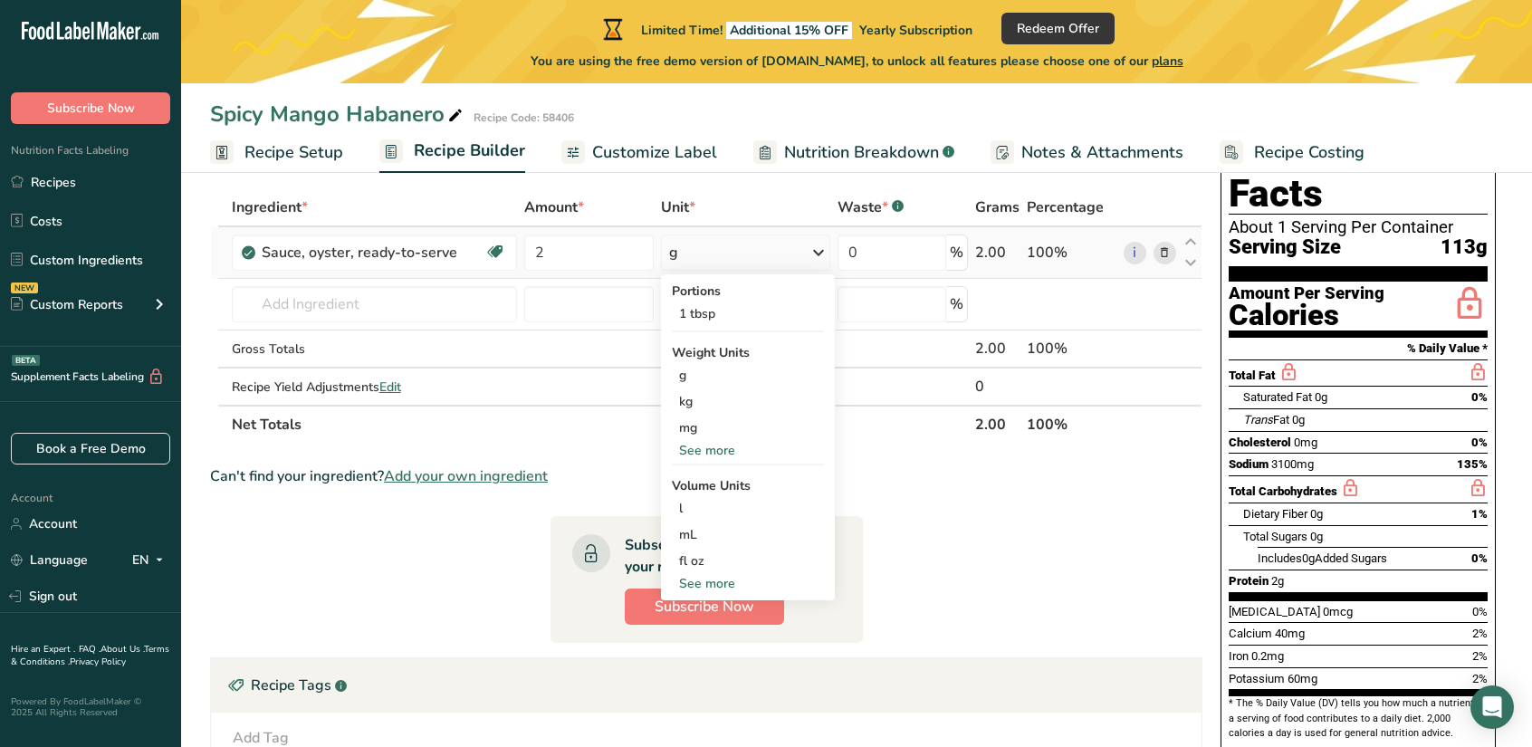
click at [733, 579] on div "See more" at bounding box center [748, 583] width 152 height 19
select select "22"
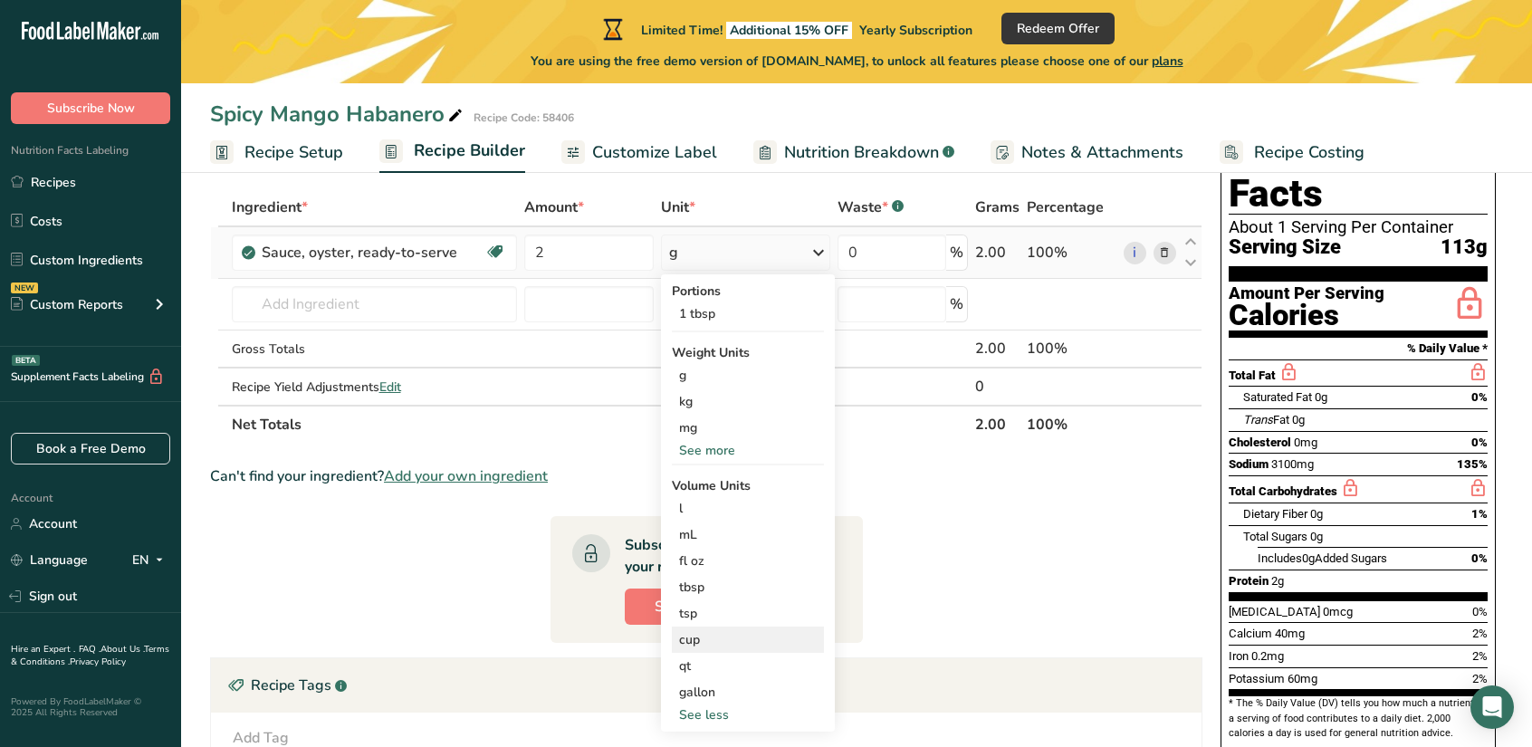
click at [720, 630] on div "cup" at bounding box center [748, 639] width 138 height 19
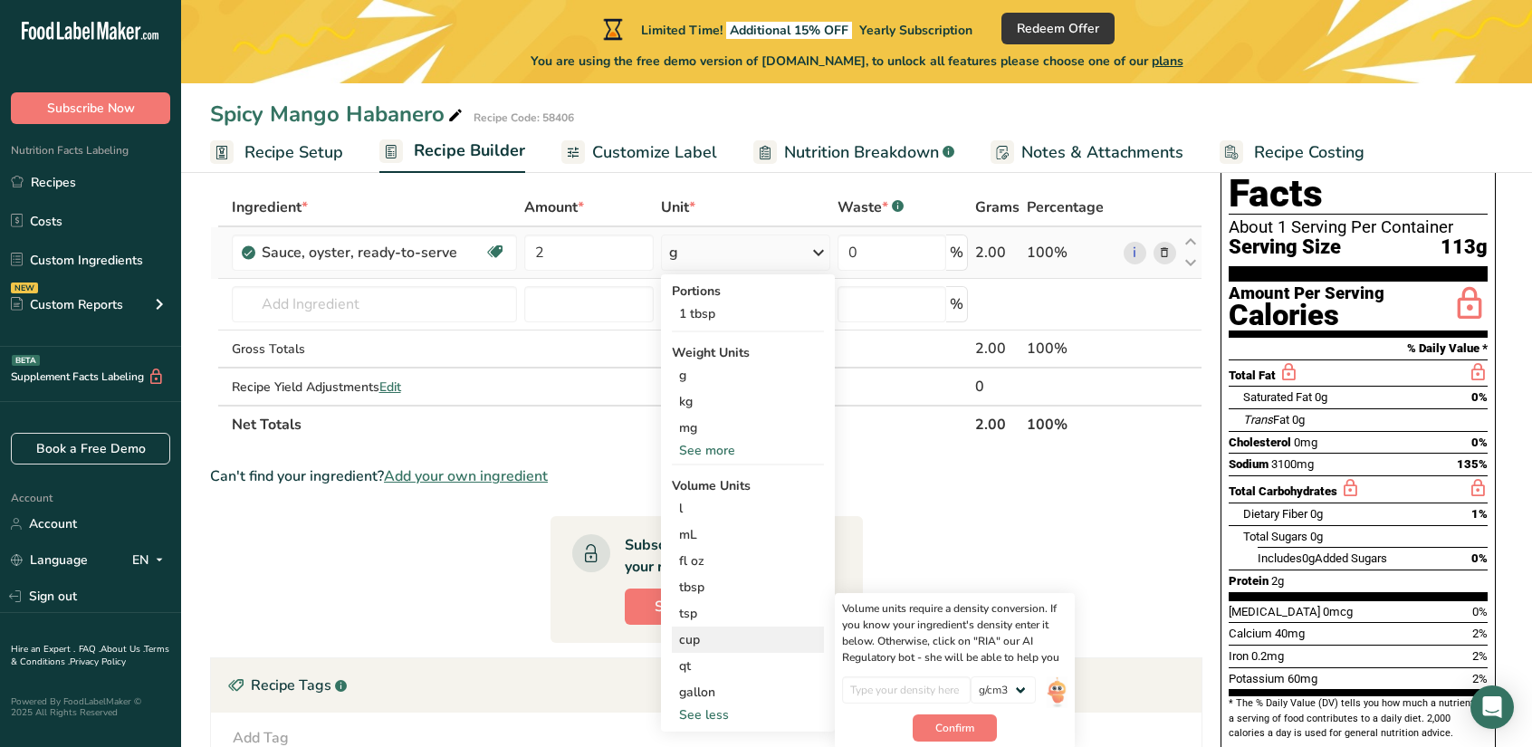
click at [710, 629] on div "cup Volume units require a density conversion. If you know your ingredient's de…" at bounding box center [748, 640] width 152 height 26
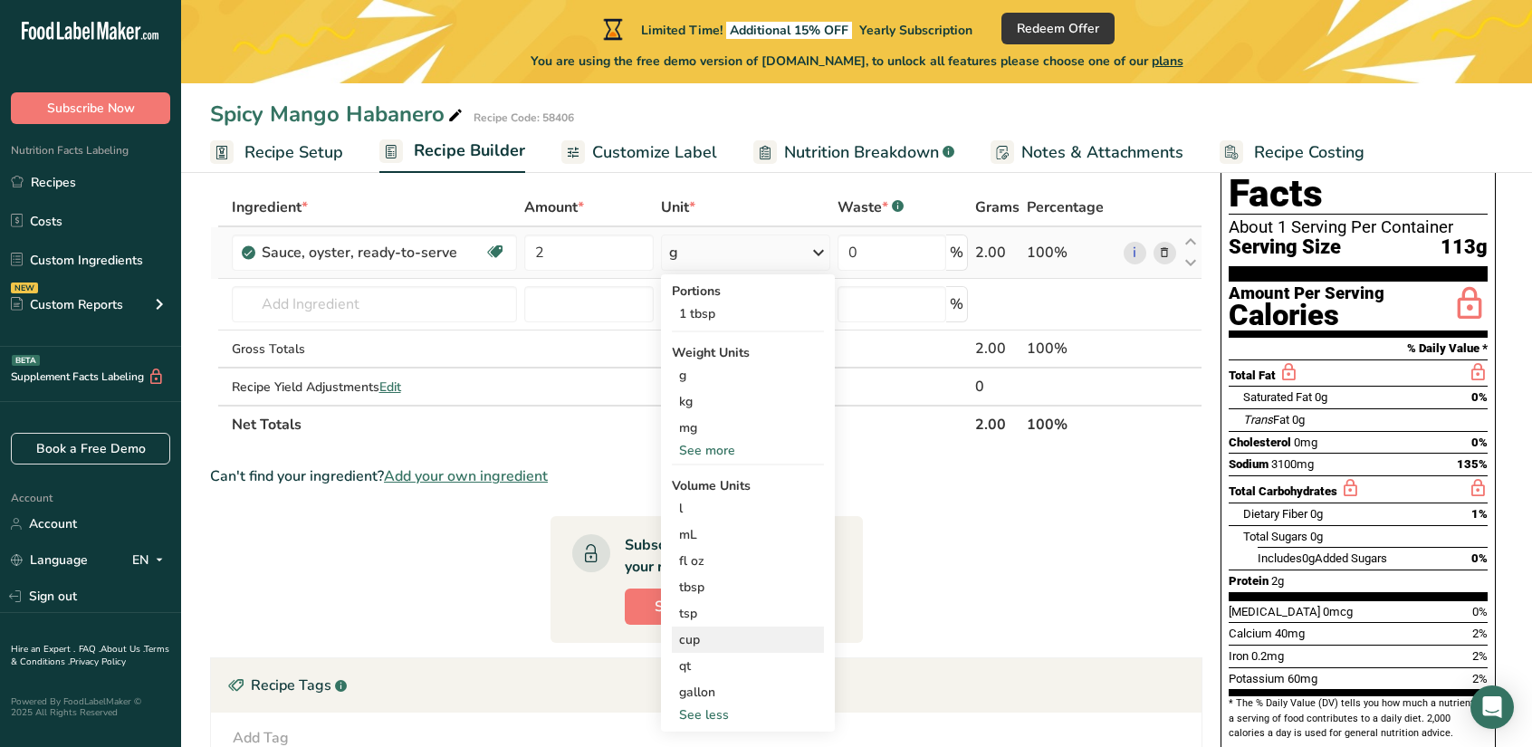
click at [700, 629] on div "cup Volume units require a density conversion. If you know your ingredient's de…" at bounding box center [748, 640] width 152 height 26
click at [677, 644] on div "cup Volume units require a density conversion. If you know your ingredient's de…" at bounding box center [748, 640] width 152 height 26
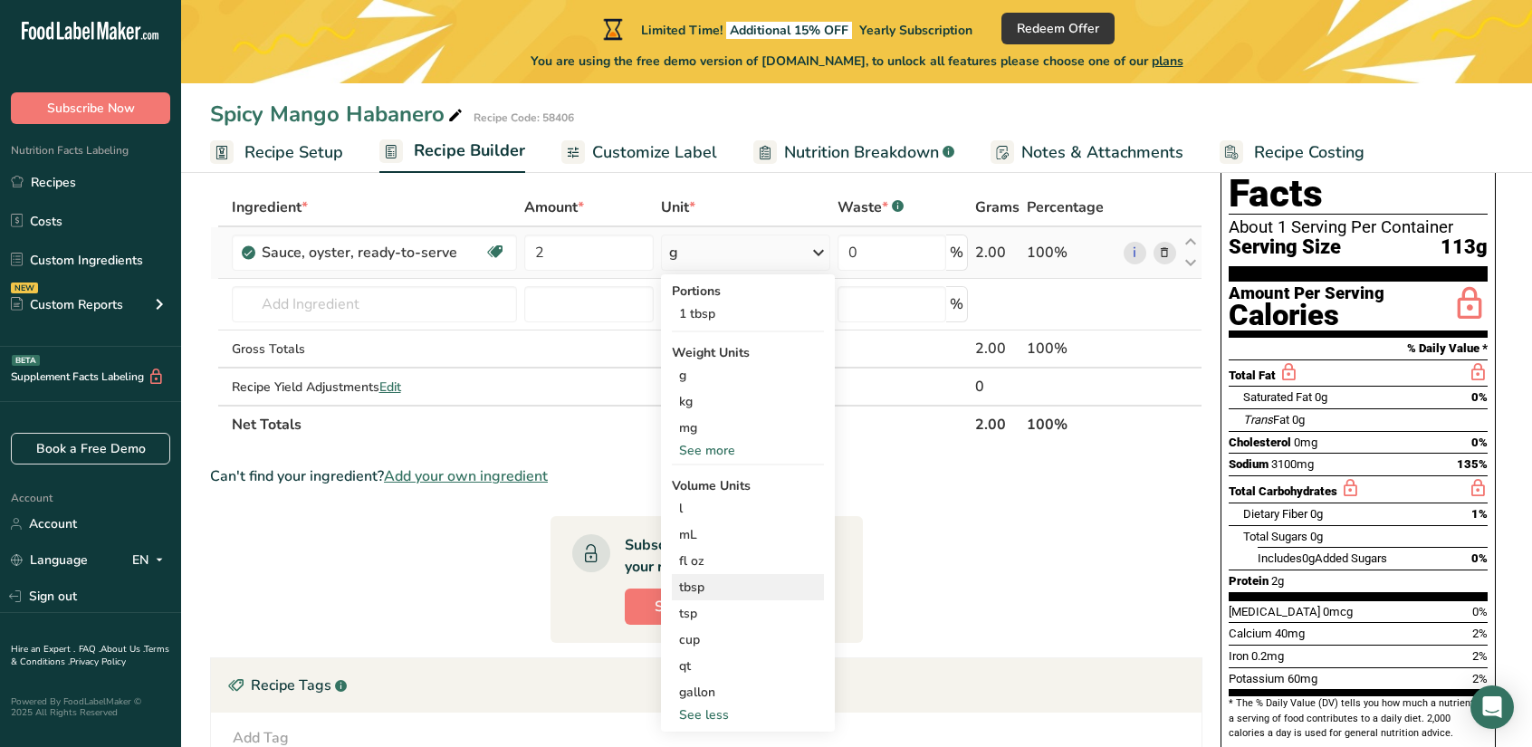
click at [696, 579] on div "tbsp" at bounding box center [748, 587] width 138 height 19
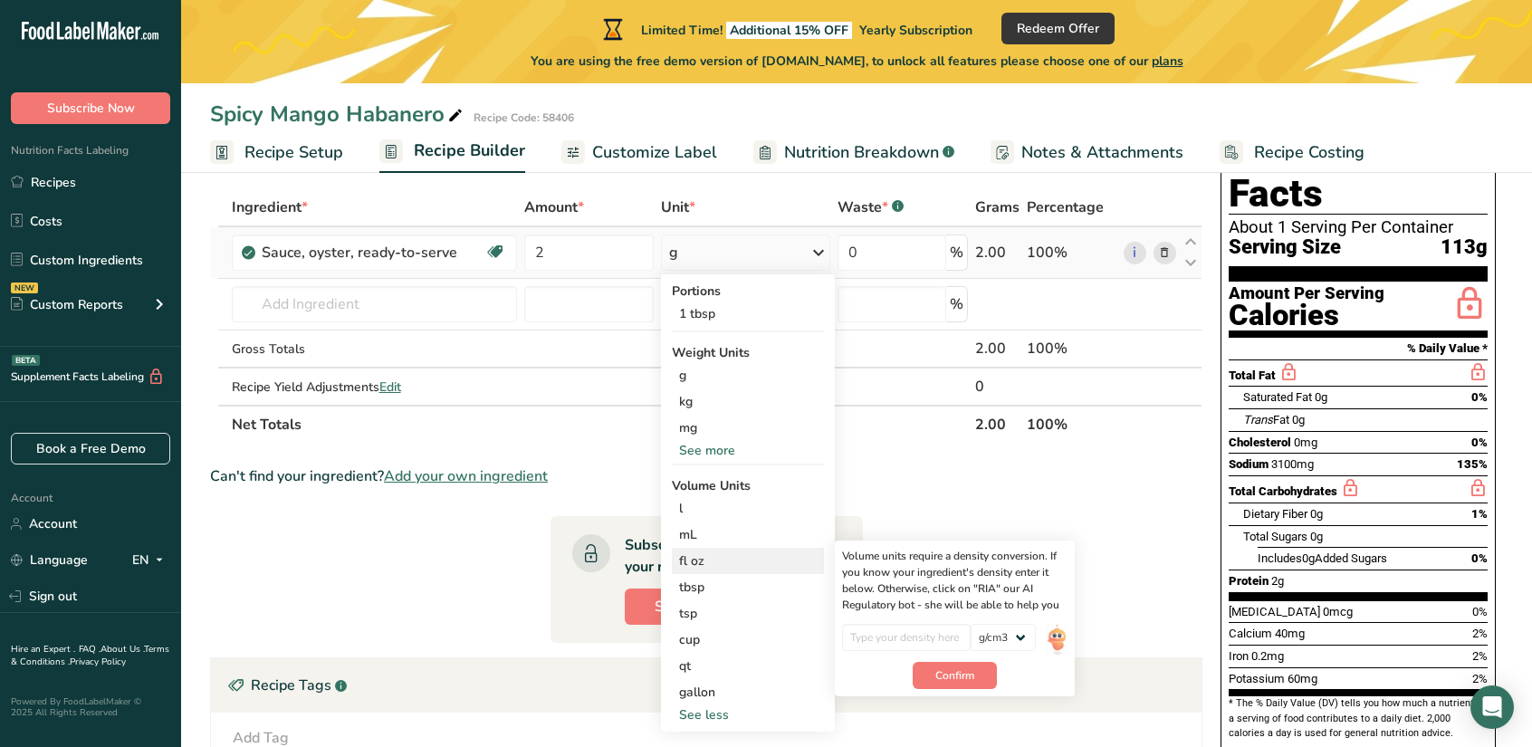
click at [699, 560] on div "fl oz" at bounding box center [748, 561] width 138 height 19
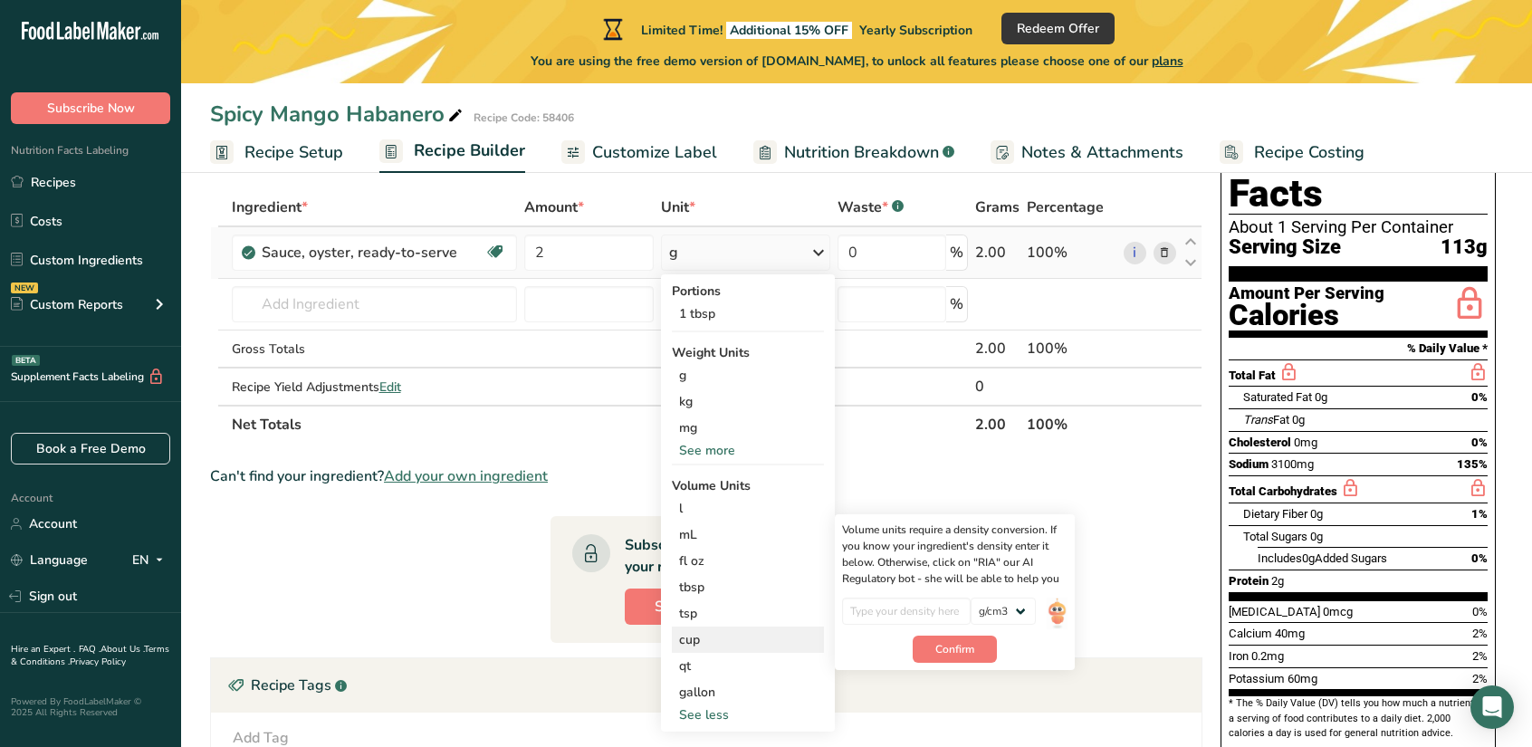
click at [699, 641] on div "cup" at bounding box center [748, 639] width 138 height 19
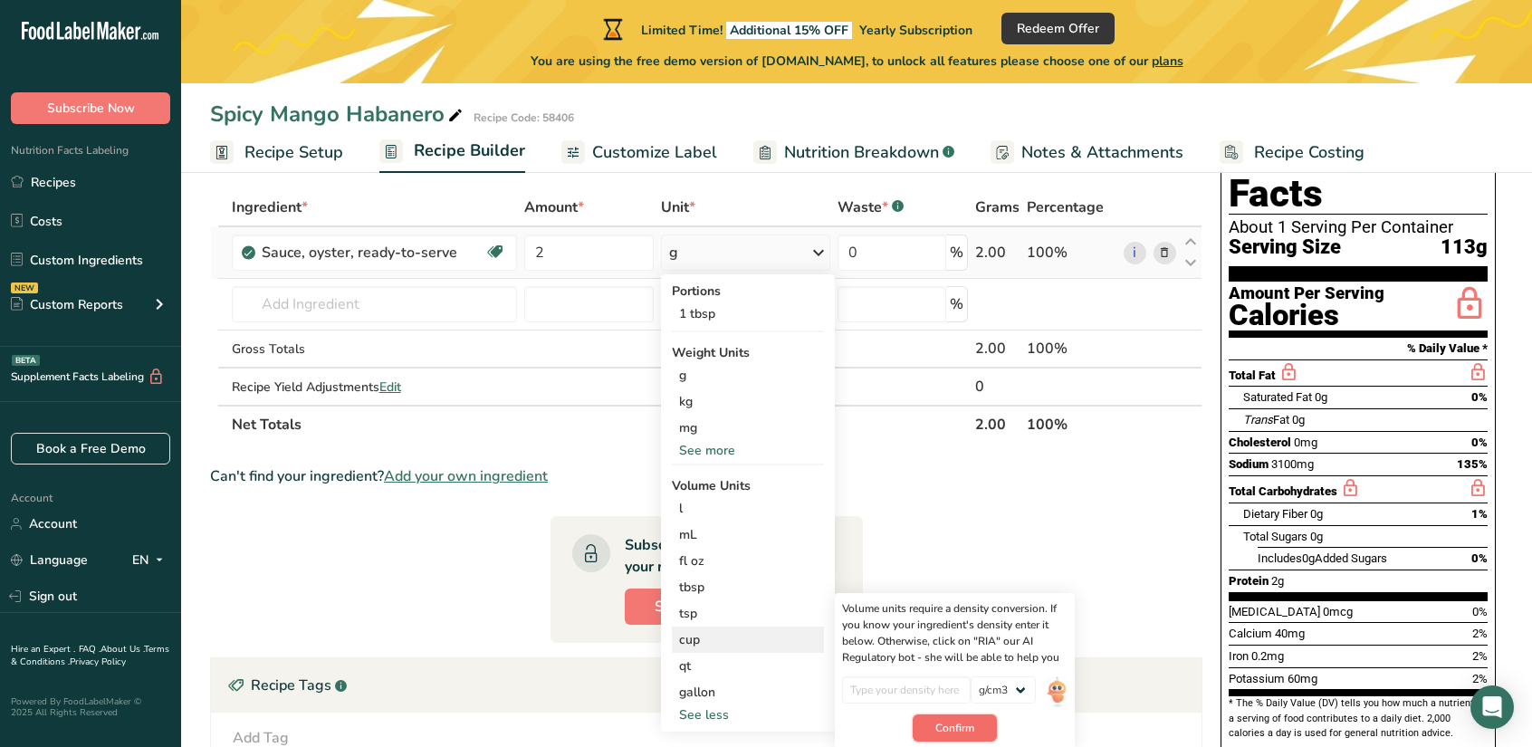
click at [962, 720] on span "Confirm" at bounding box center [955, 728] width 39 height 16
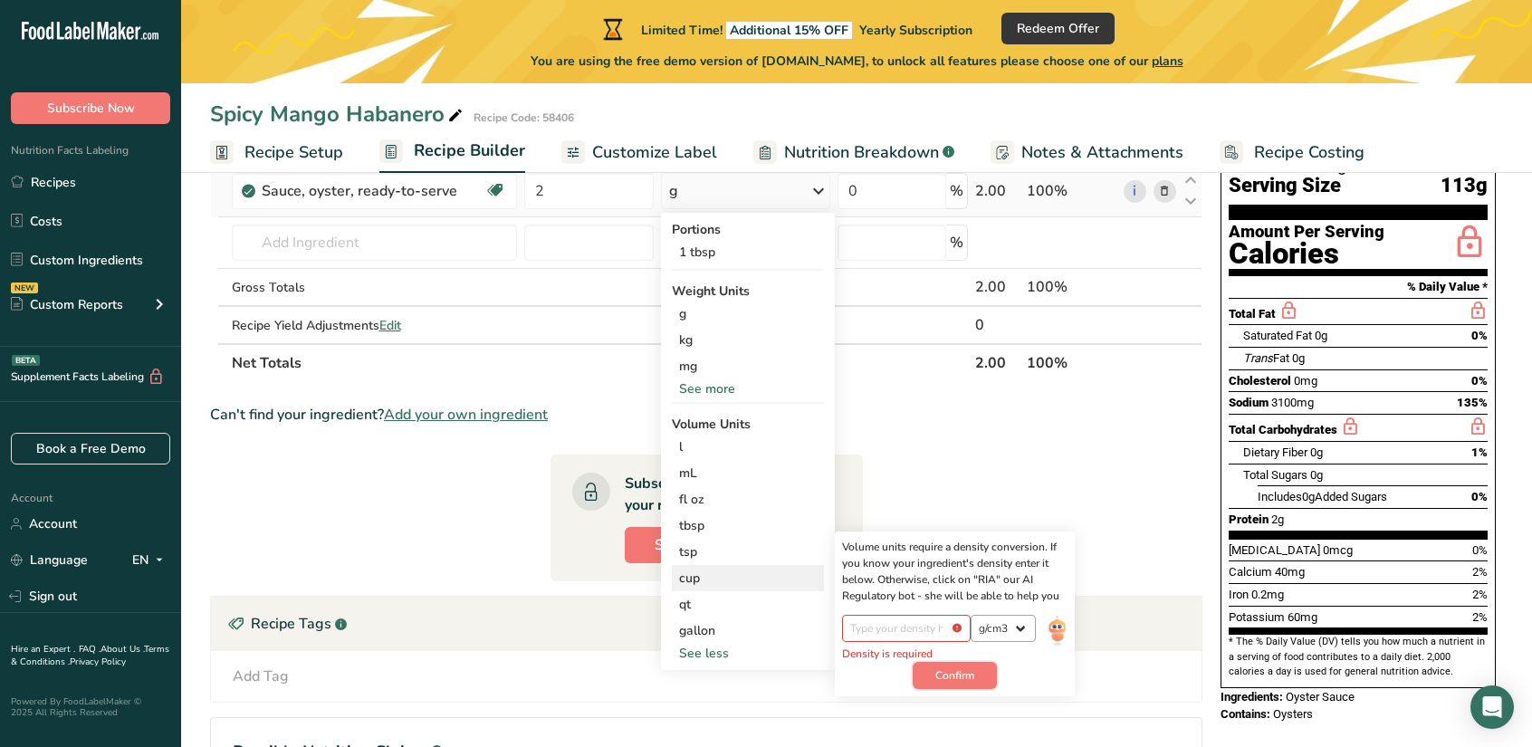
scroll to position [181, 0]
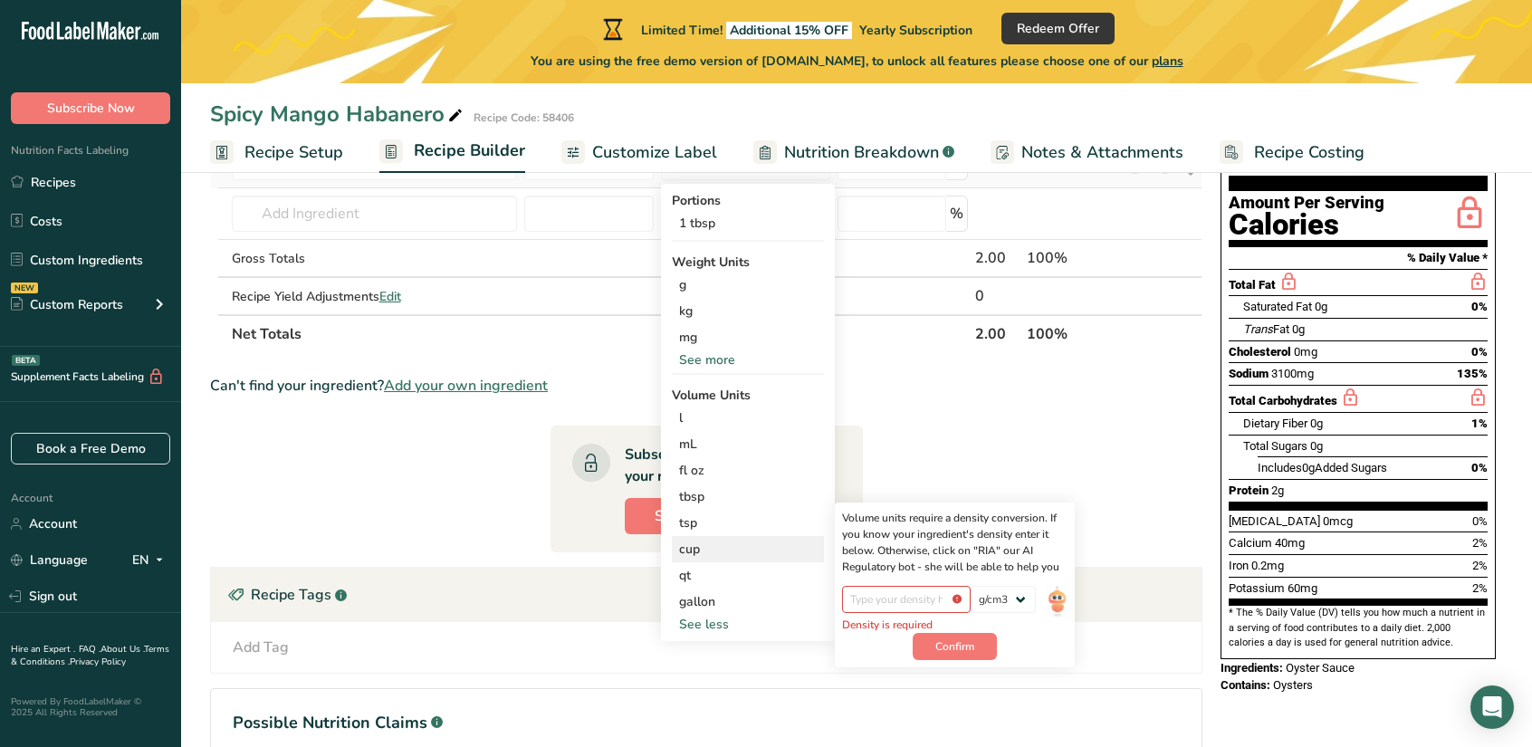
click at [1023, 615] on div "lb/ft3 g/cm3" at bounding box center [1003, 604] width 65 height 36
click at [1030, 599] on select "lb/ft3 g/cm3" at bounding box center [1003, 599] width 65 height 27
click at [937, 599] on input "number" at bounding box center [907, 599] width 130 height 27
click at [898, 552] on div "Volume units require a density conversion. If you know your ingredient's densit…" at bounding box center [955, 542] width 226 height 65
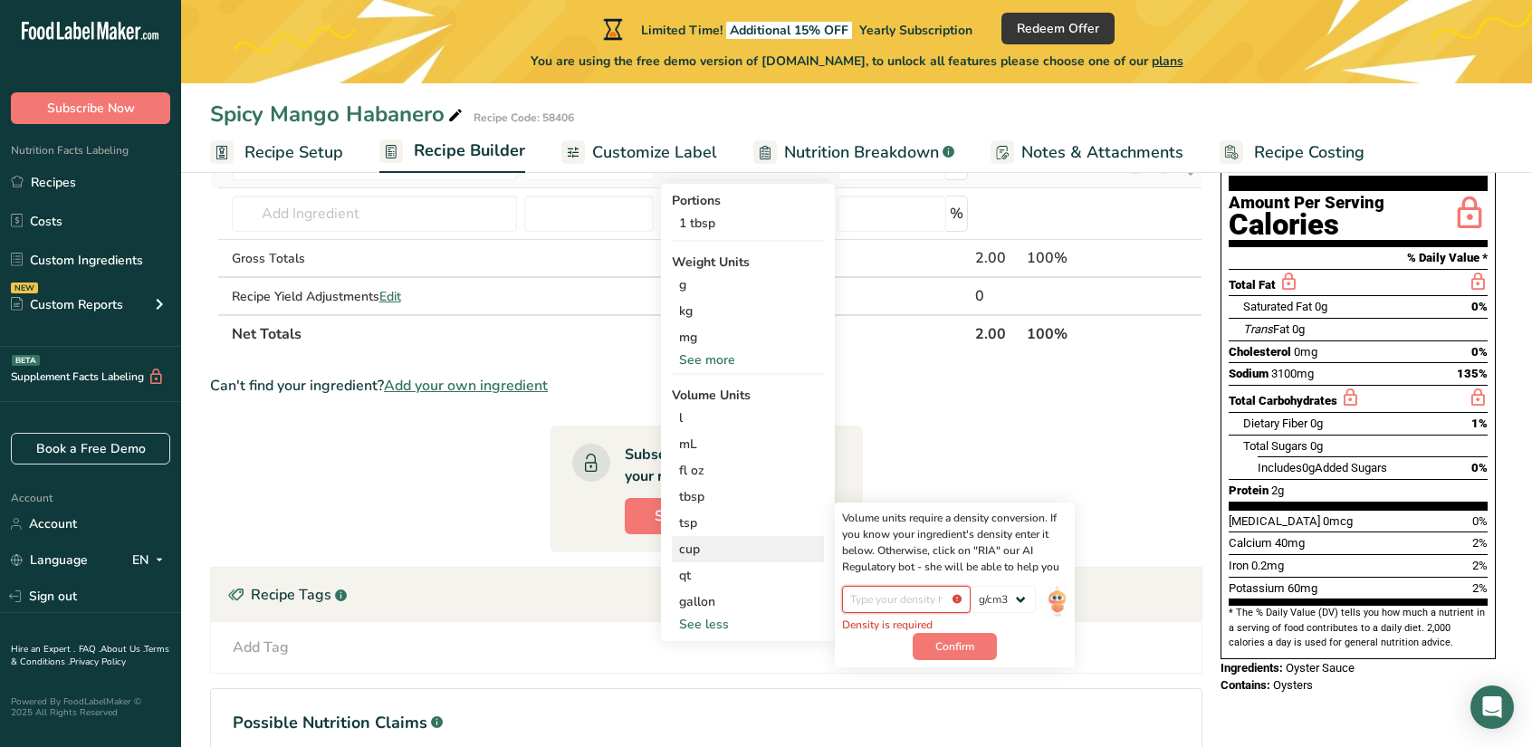
click at [910, 609] on input "number" at bounding box center [907, 599] width 130 height 27
click at [972, 604] on input "number" at bounding box center [907, 599] width 130 height 27
drag, startPoint x: 1056, startPoint y: 597, endPoint x: 1045, endPoint y: 597, distance: 10.9
click at [1036, 597] on select "lb/ft3 g/cm3" at bounding box center [1003, 599] width 65 height 27
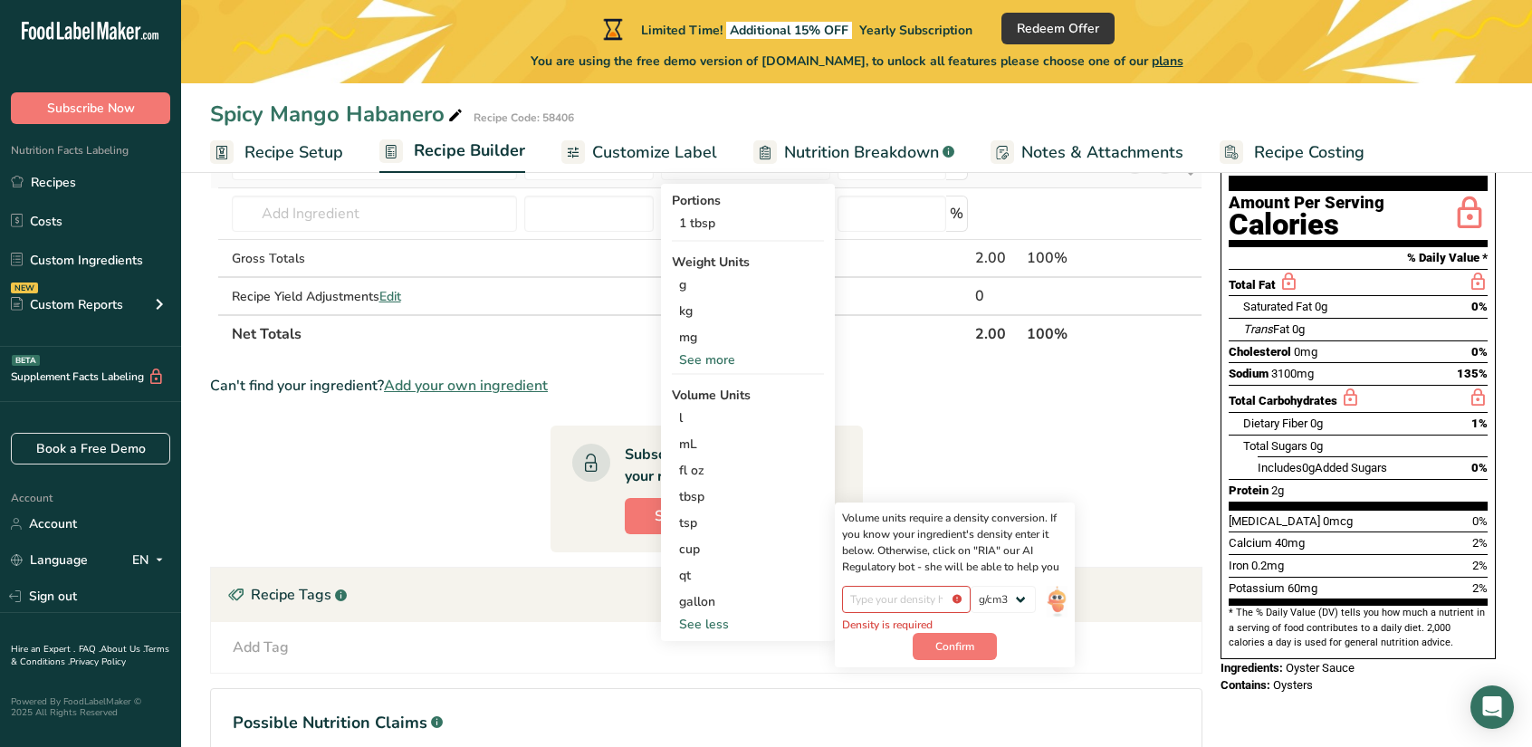
click at [706, 358] on div "See more" at bounding box center [748, 359] width 152 height 19
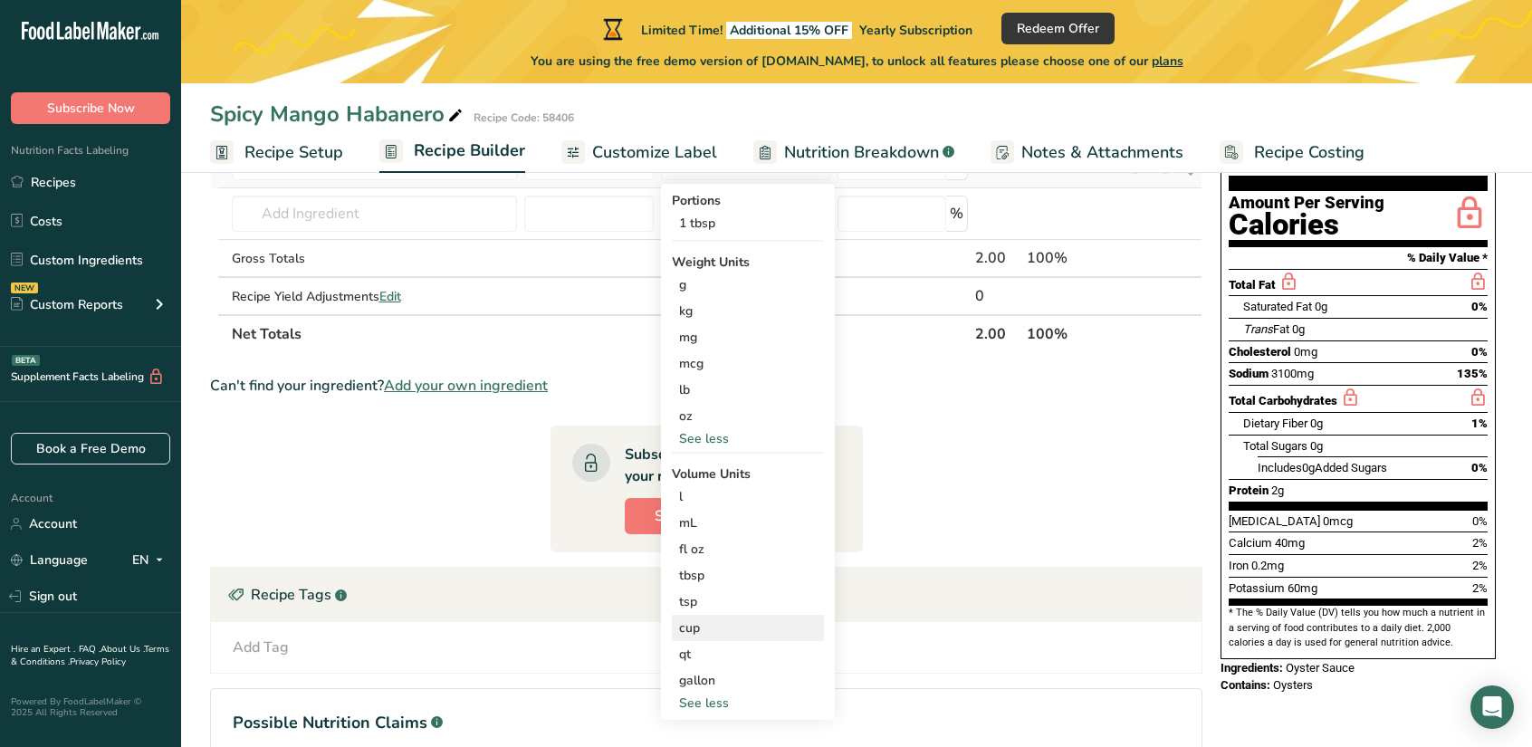
click at [704, 622] on div "cup" at bounding box center [748, 628] width 138 height 19
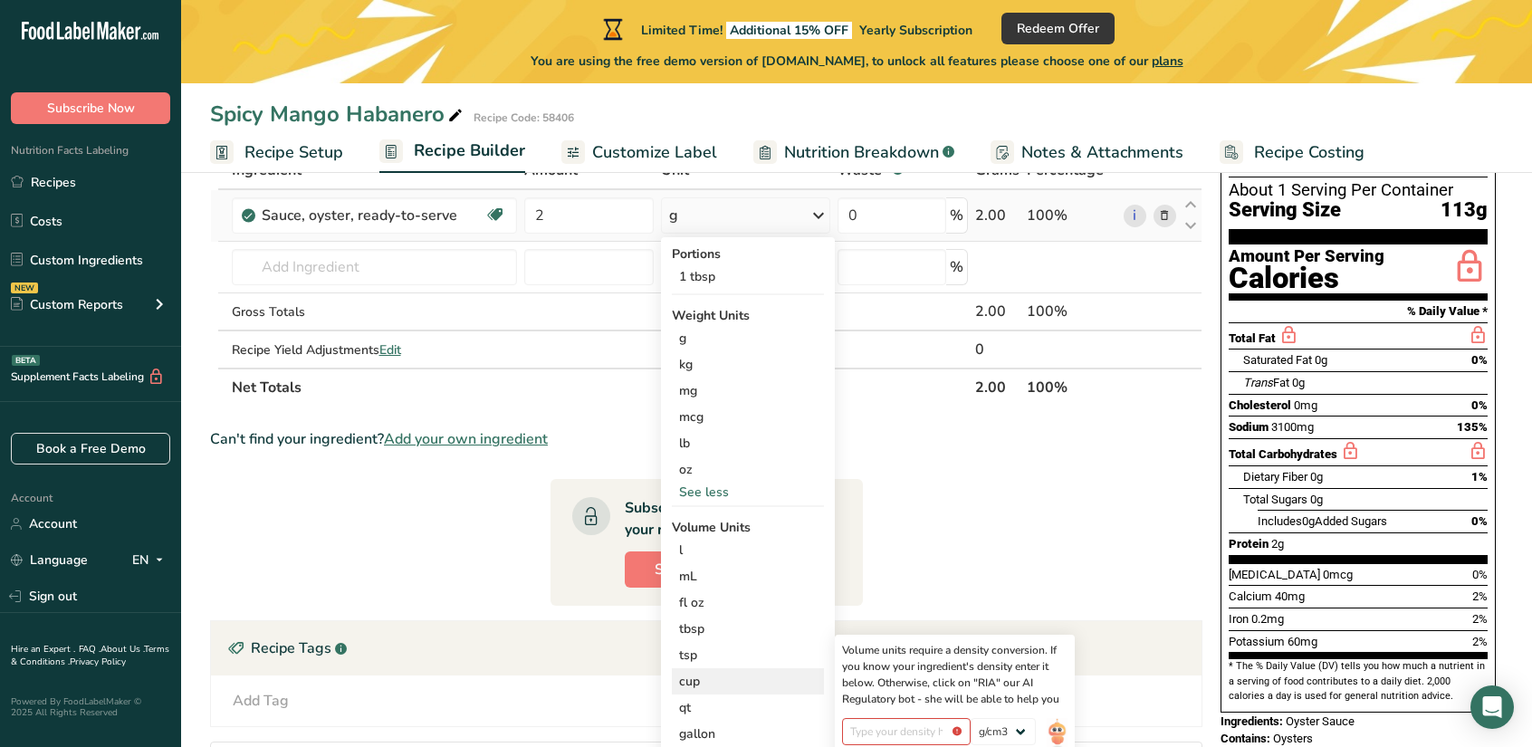
scroll to position [0, 0]
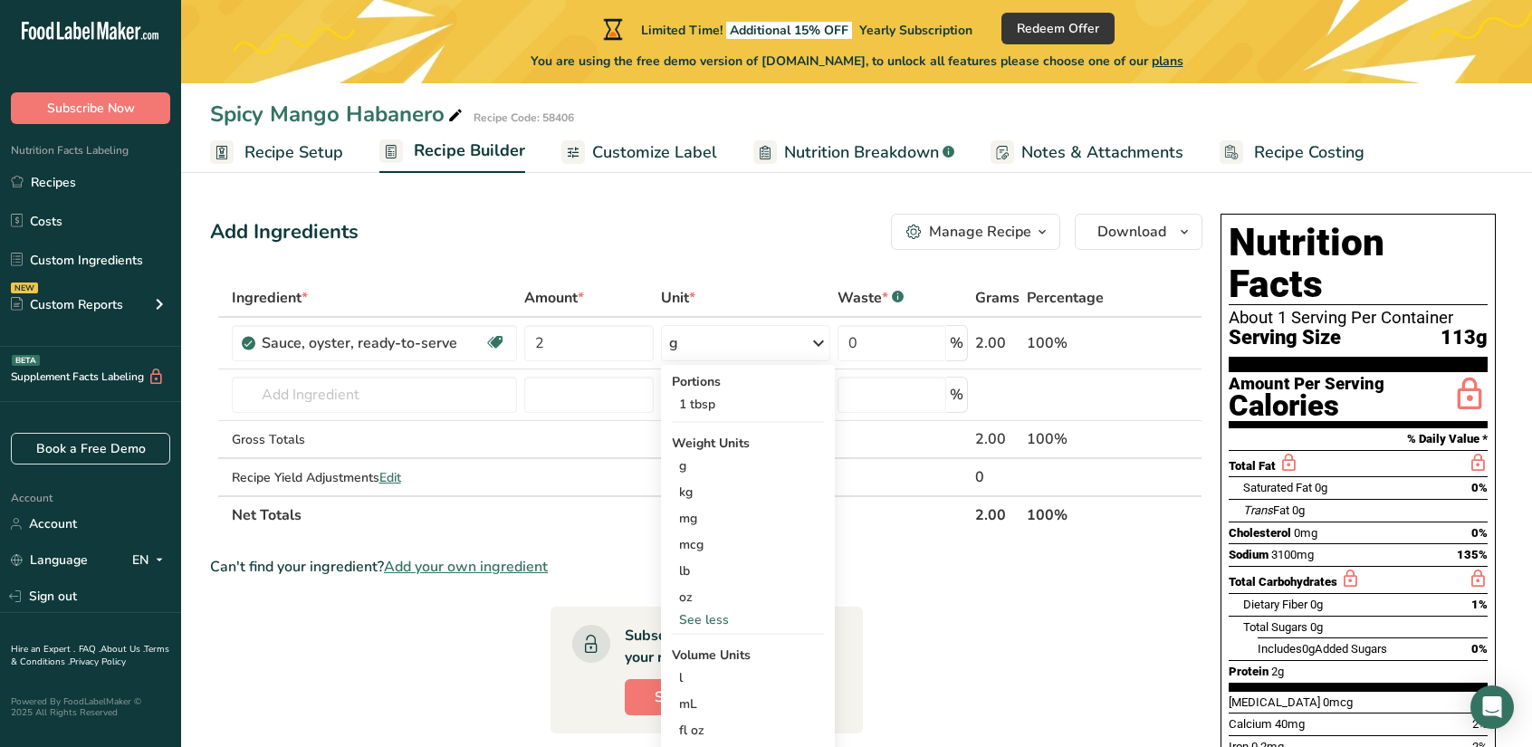
click at [452, 283] on th "Ingredient *" at bounding box center [374, 299] width 293 height 38
click at [532, 343] on input "2" at bounding box center [589, 343] width 130 height 36
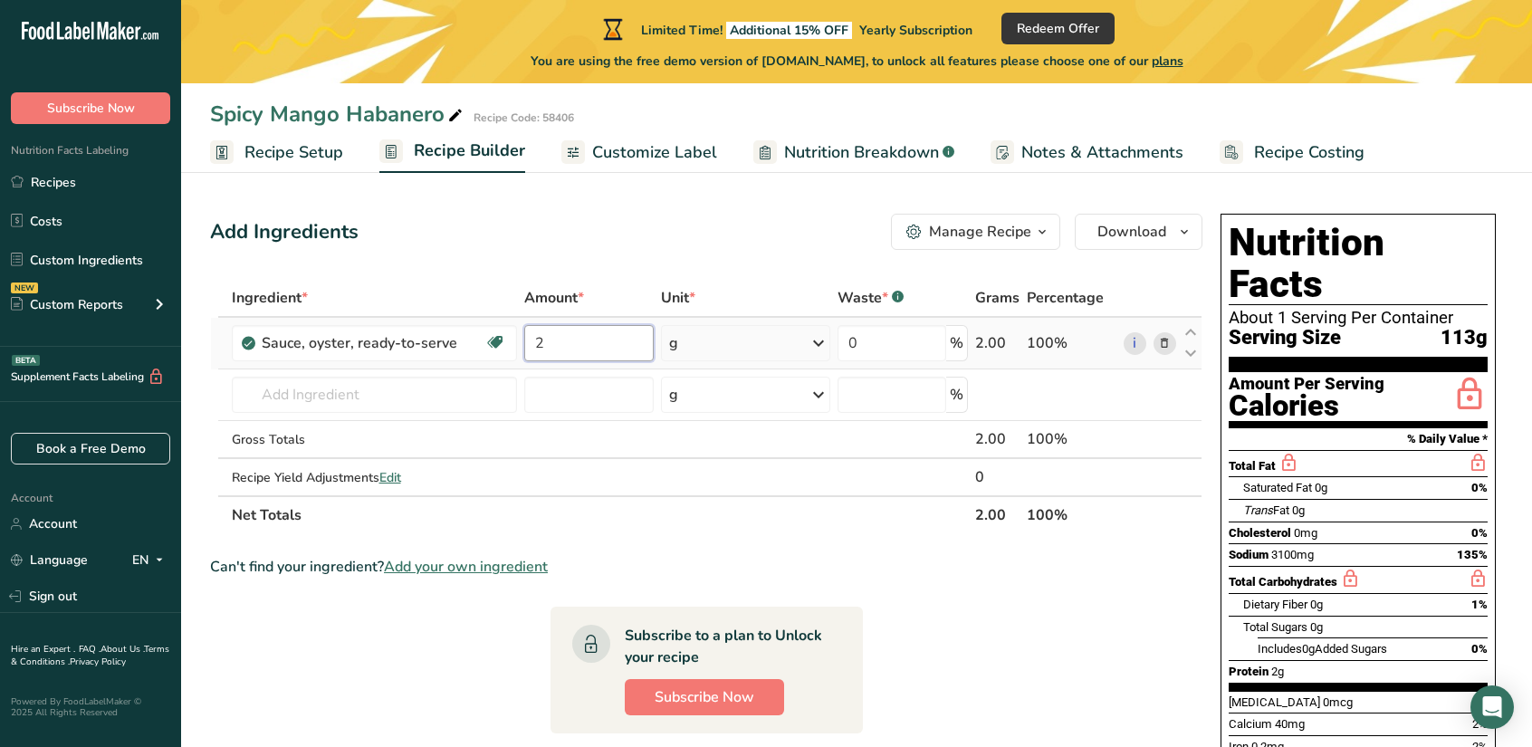
drag, startPoint x: 532, startPoint y: 343, endPoint x: 620, endPoint y: 338, distance: 88.9
click at [620, 338] on input "2" at bounding box center [589, 343] width 130 height 36
type input "16"
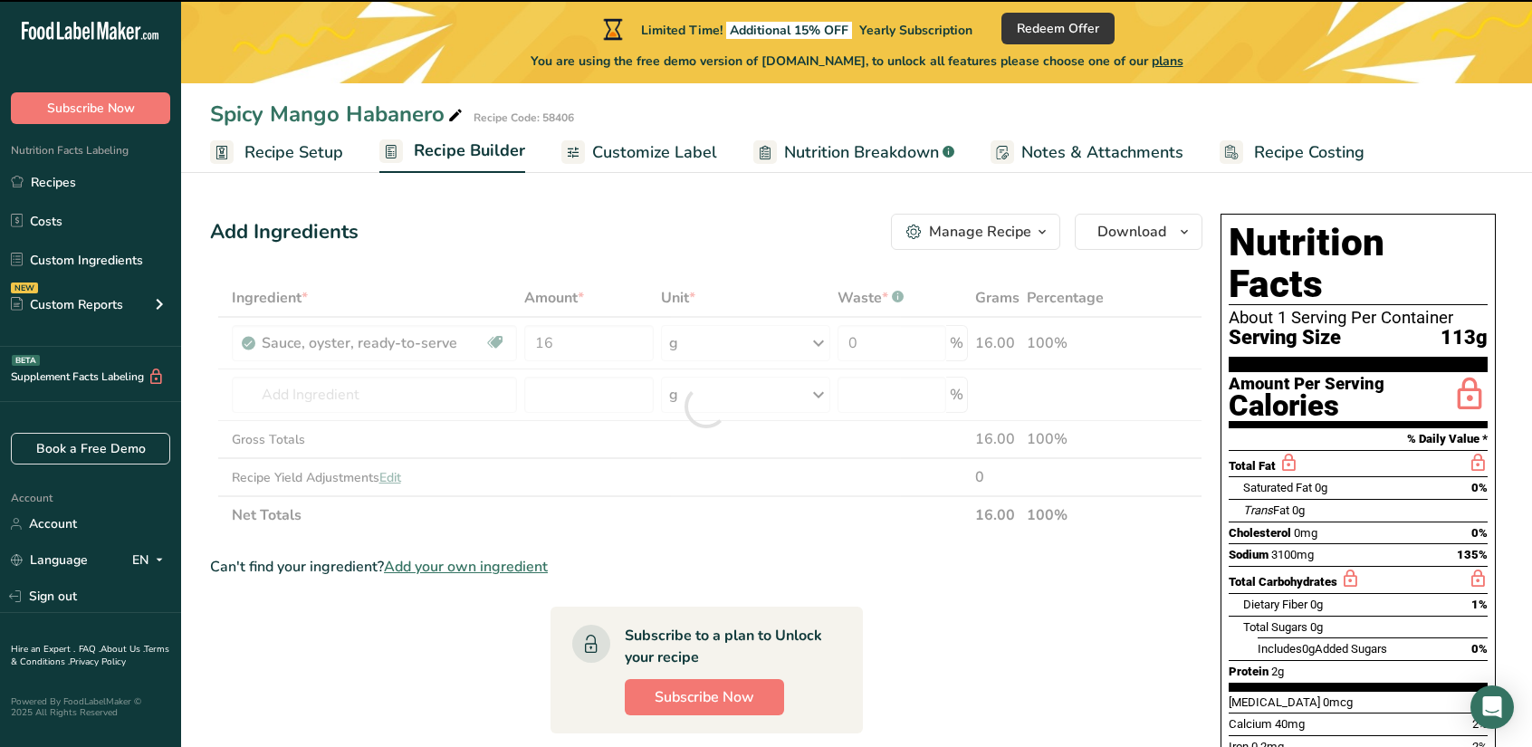
click at [788, 343] on div at bounding box center [706, 406] width 993 height 255
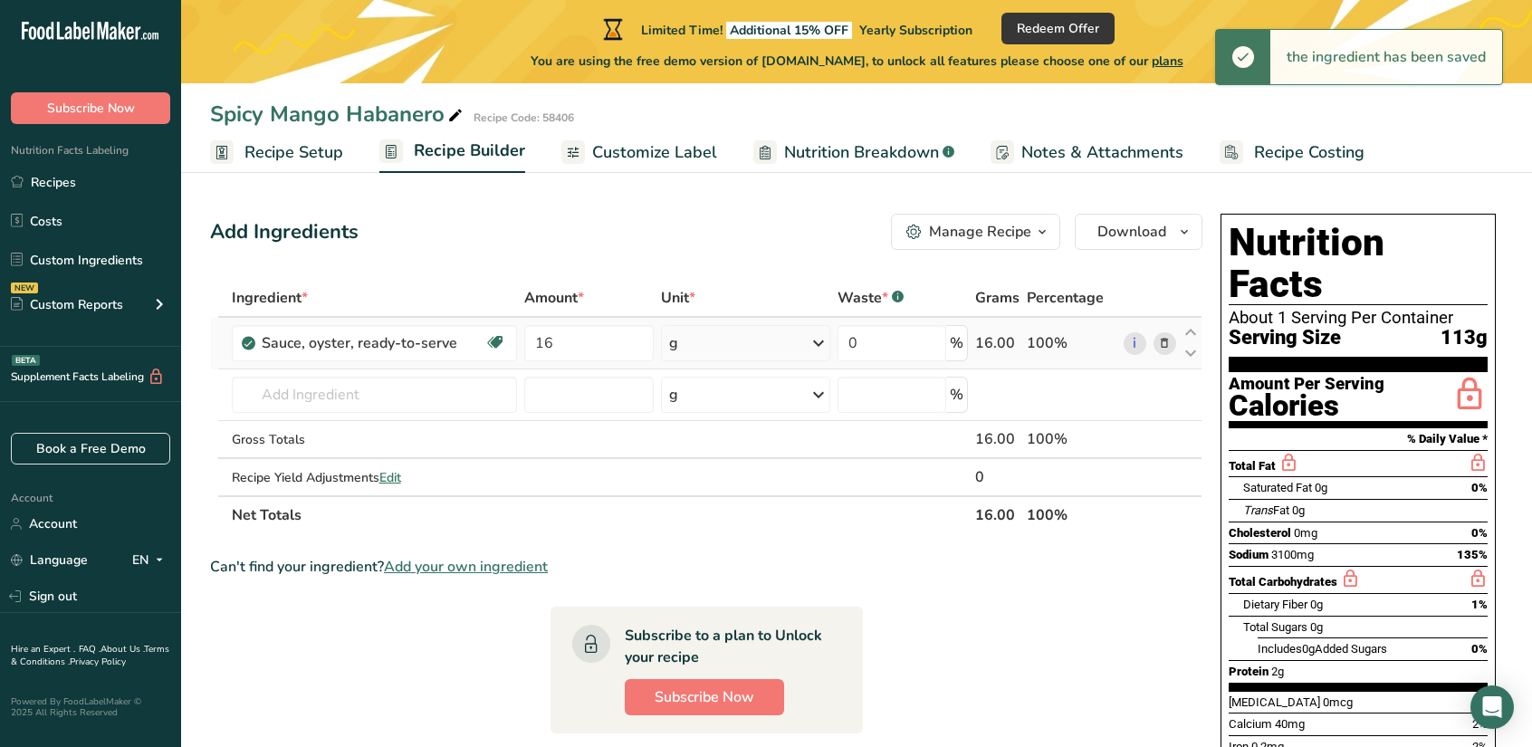
click at [821, 343] on icon at bounding box center [819, 343] width 22 height 33
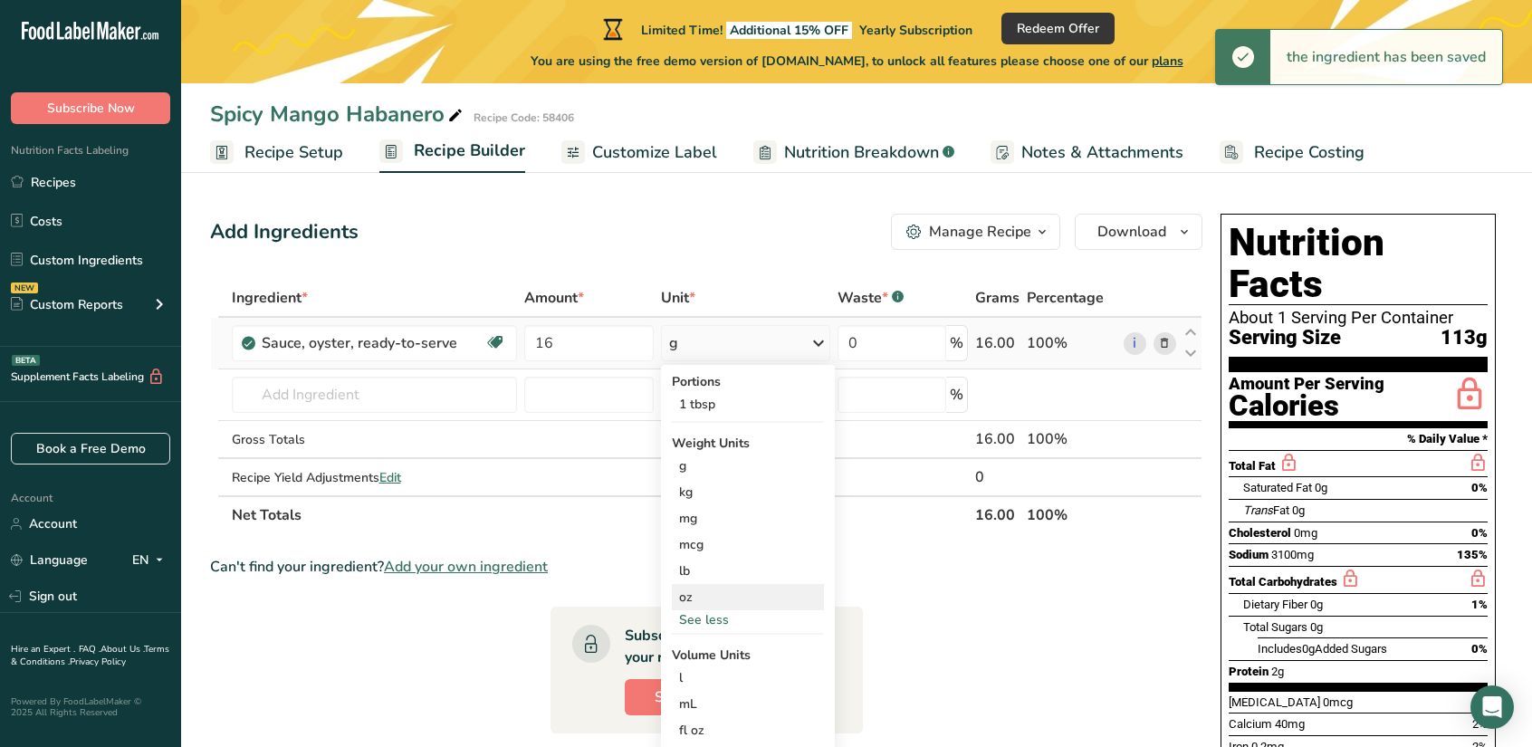
click at [710, 588] on div "oz" at bounding box center [748, 597] width 152 height 26
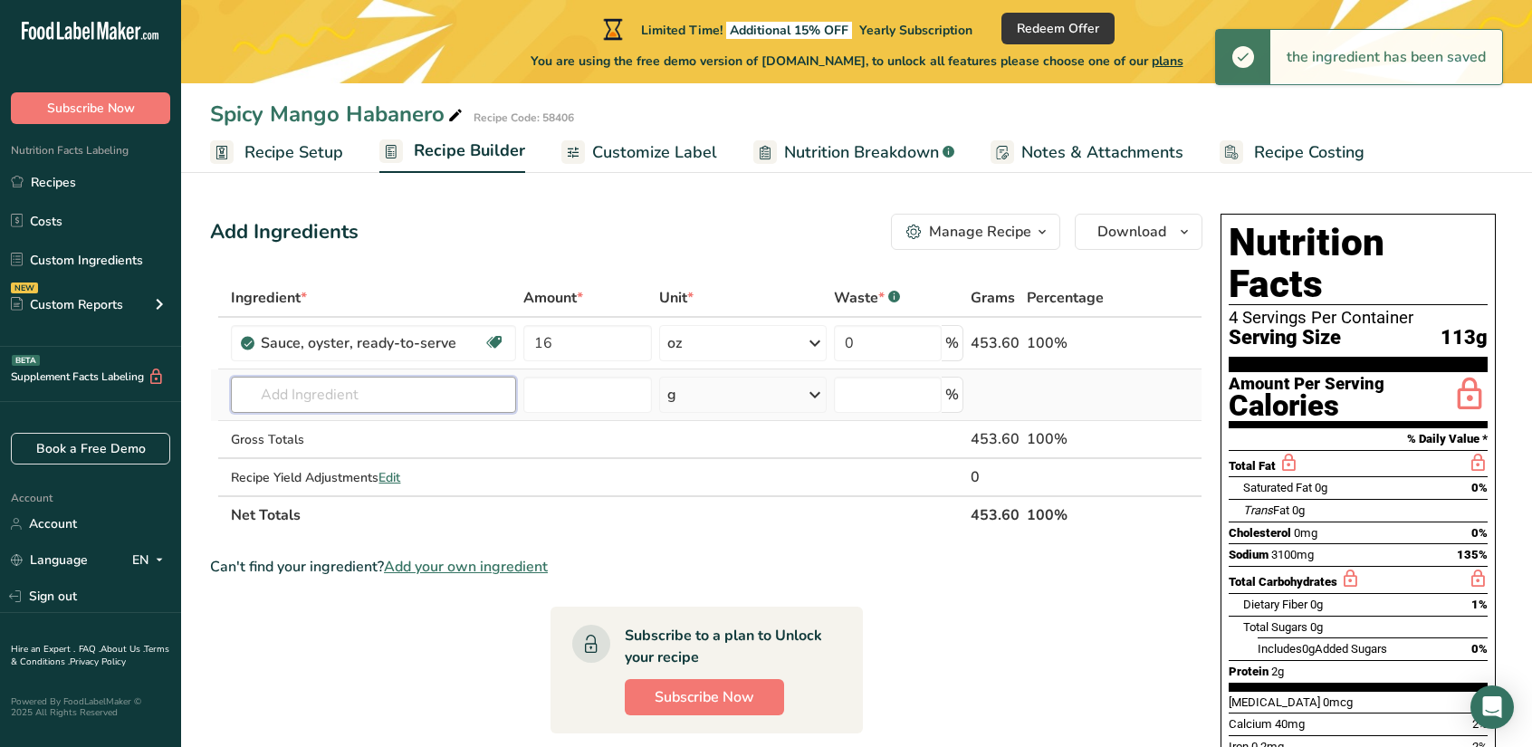
click at [381, 387] on input "text" at bounding box center [373, 395] width 285 height 36
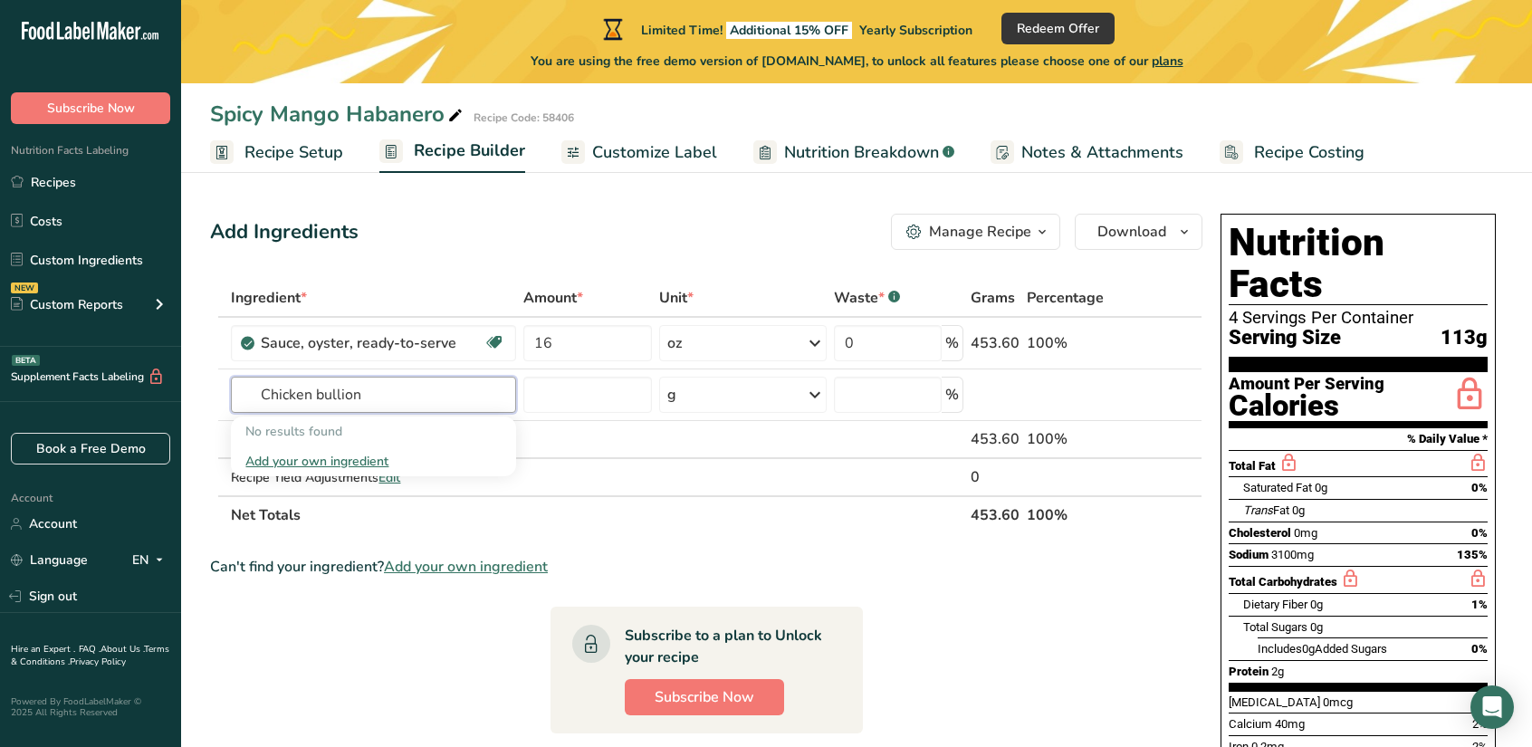
type input "Chicken bullion"
click at [335, 385] on input "text" at bounding box center [373, 395] width 285 height 36
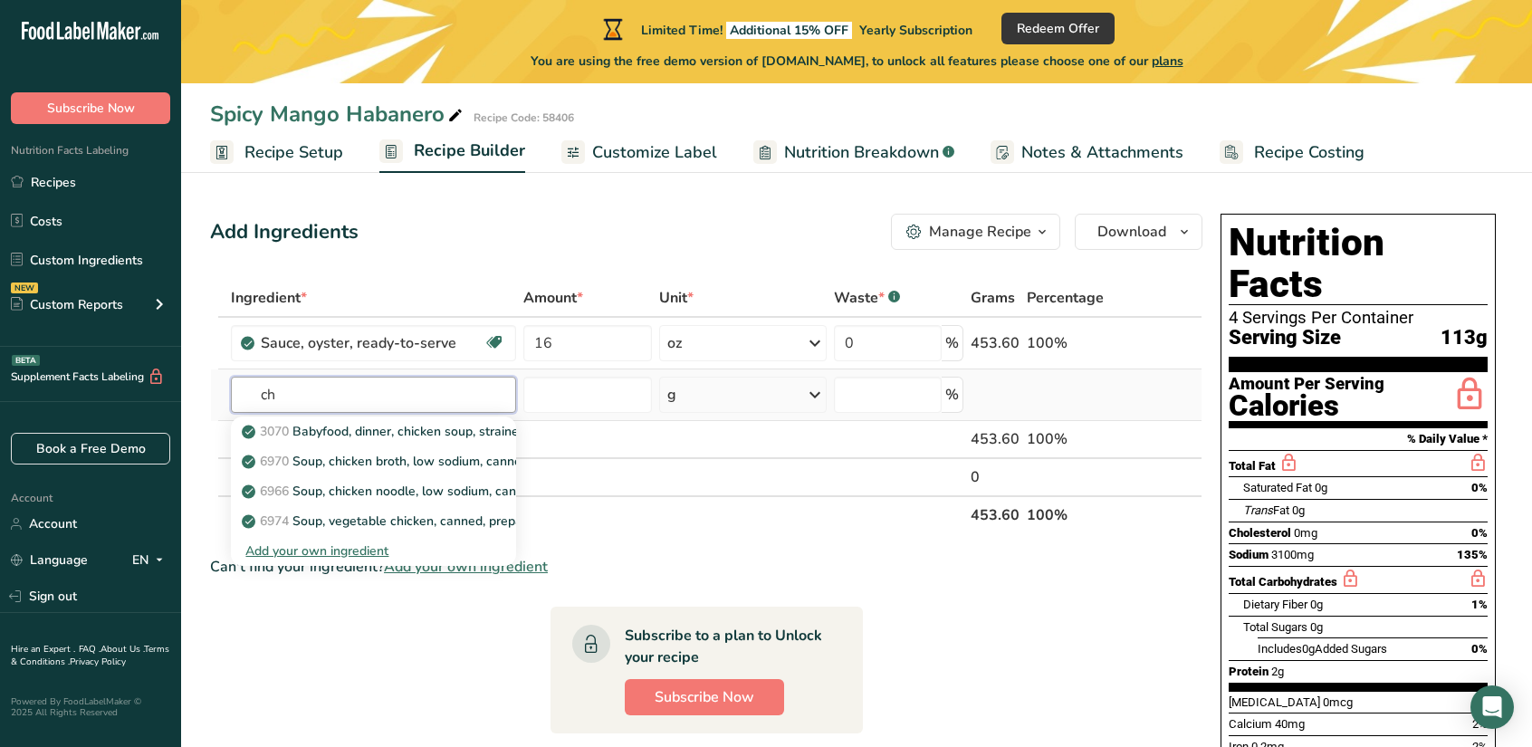
type input "c"
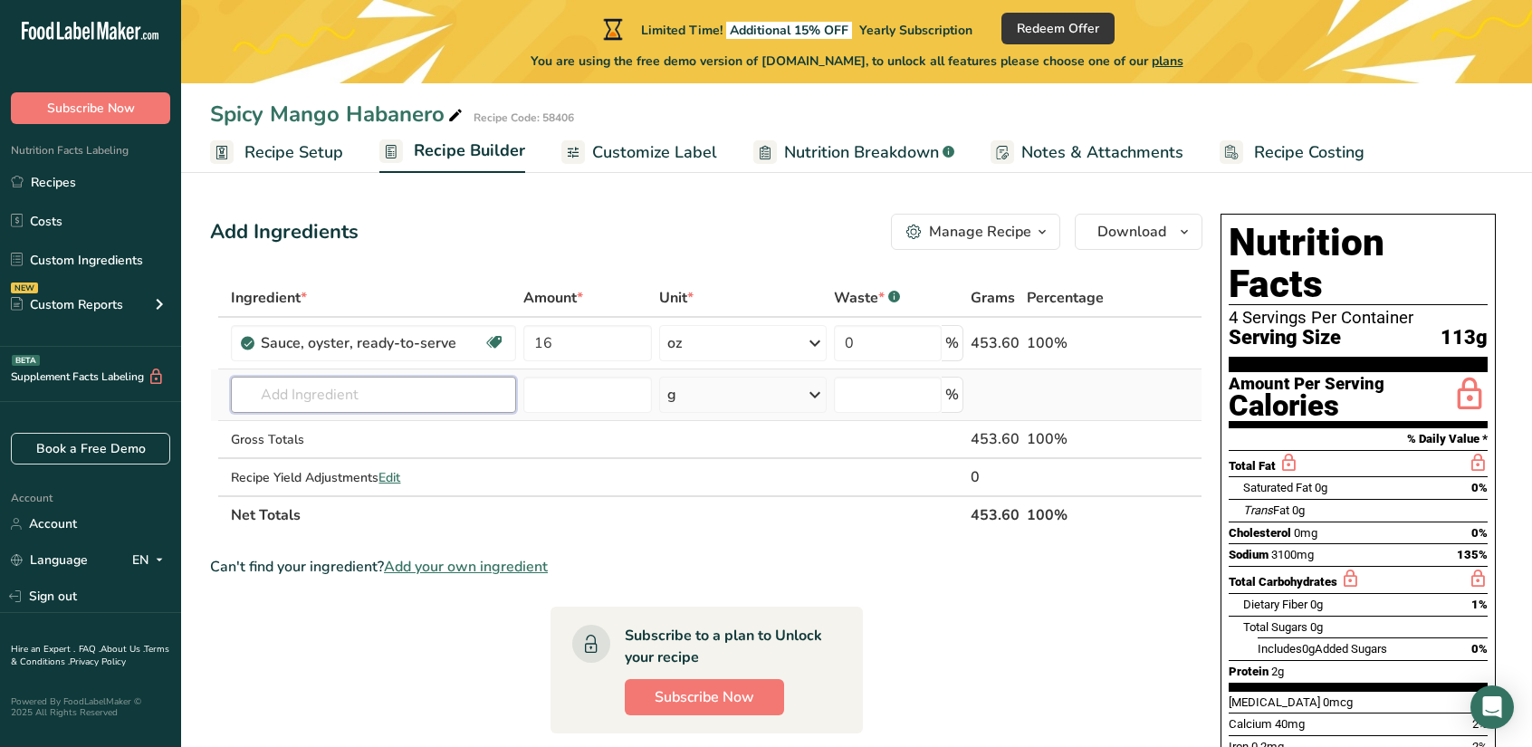
type input "k"
type input "h"
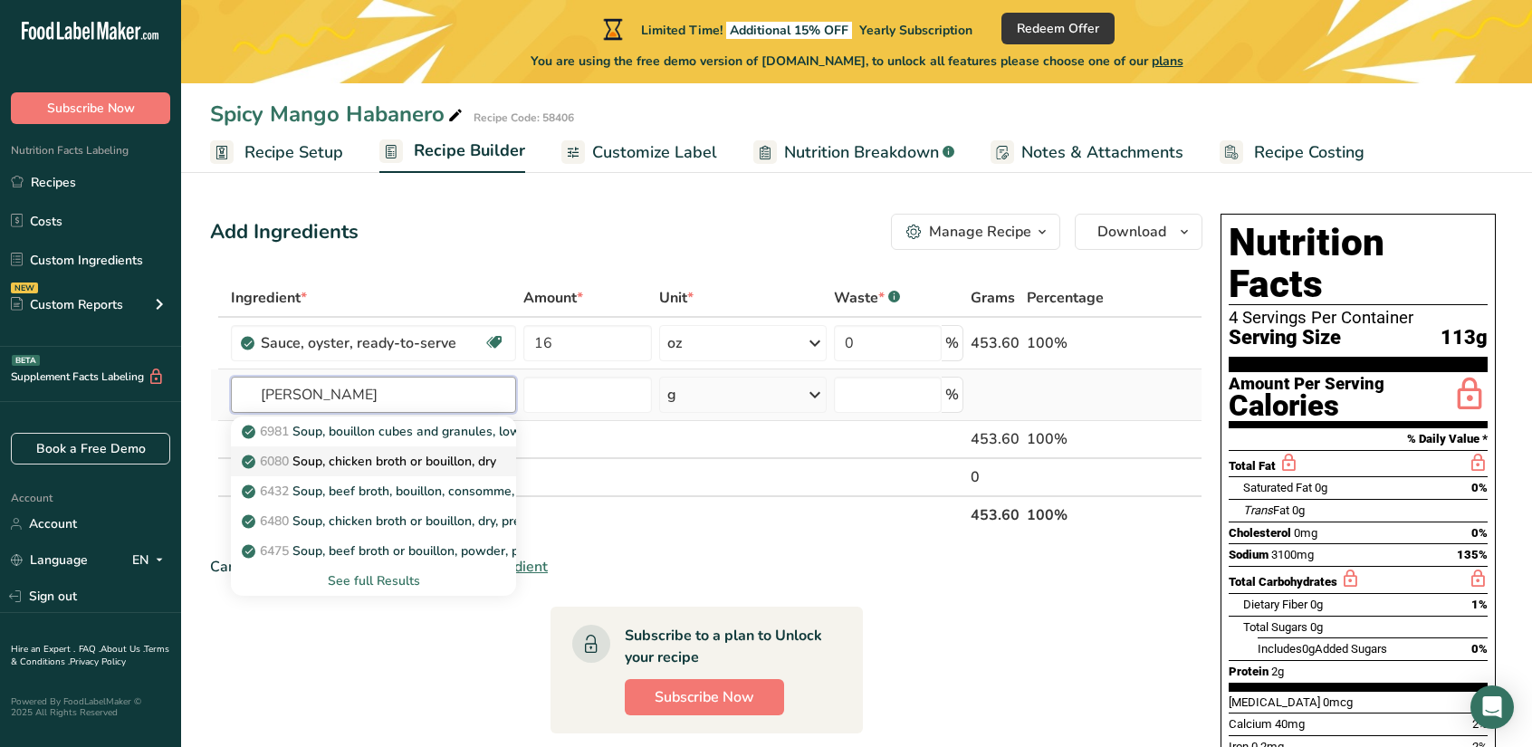
type input "boullion"
click at [328, 454] on p "6080 Soup, chicken broth or bouillon, dry" at bounding box center [370, 461] width 251 height 19
type input "Soup, chicken broth or bouillon, dry"
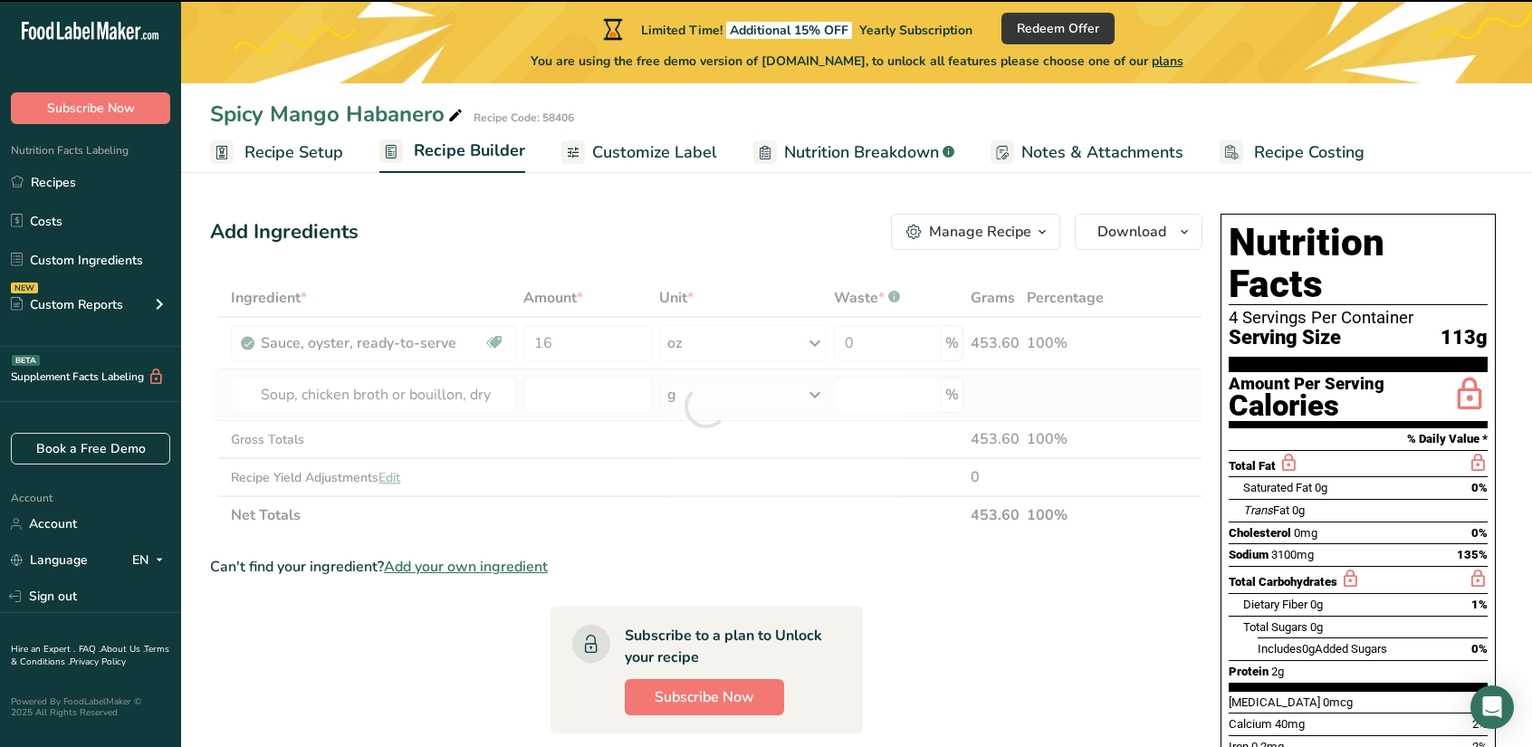
type input "0"
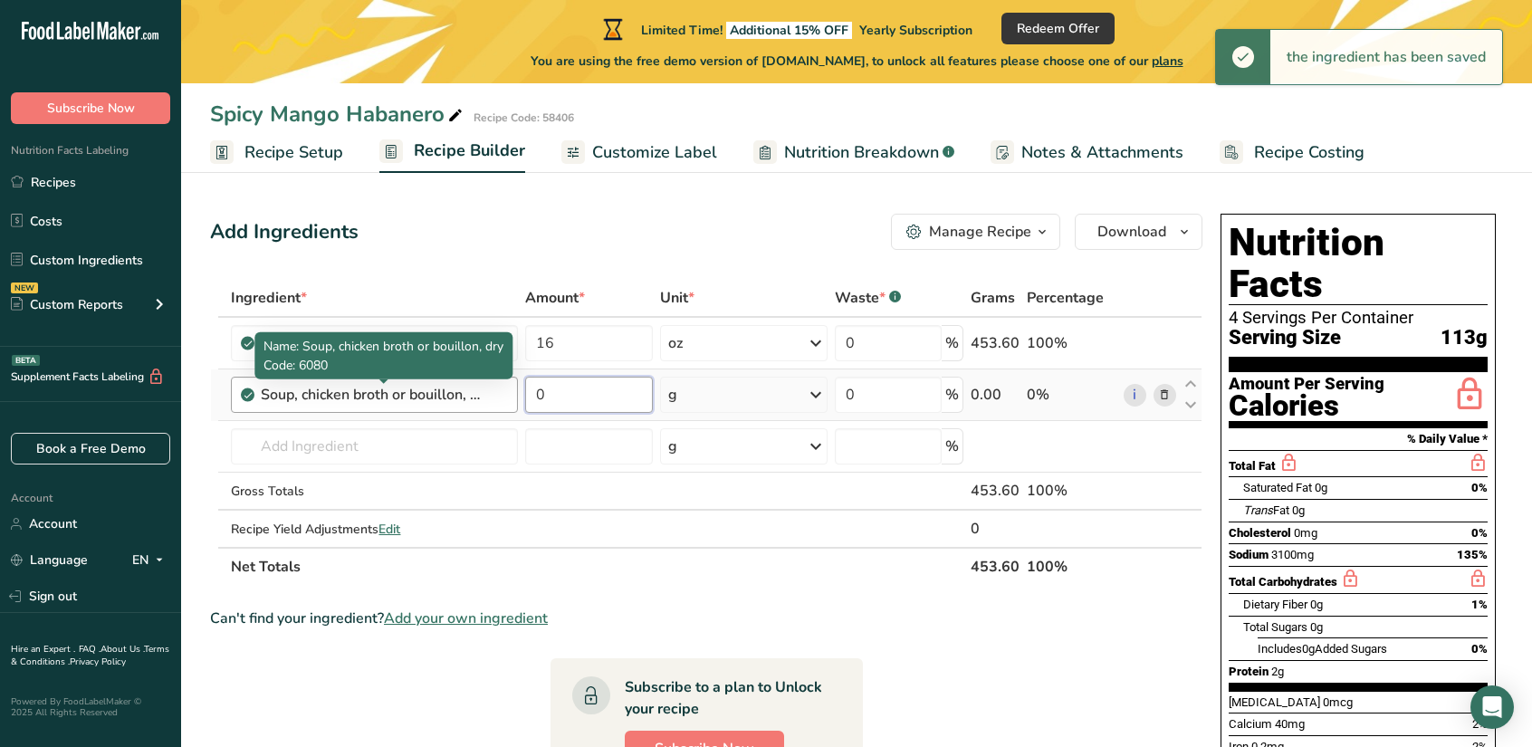
drag, startPoint x: 581, startPoint y: 396, endPoint x: 463, endPoint y: 398, distance: 118.7
click at [466, 398] on tr "Soup, chicken broth or bouillon, dry 0 g Portions 1 cube 1 teaspoon Weight Unit…" at bounding box center [706, 396] width 991 height 52
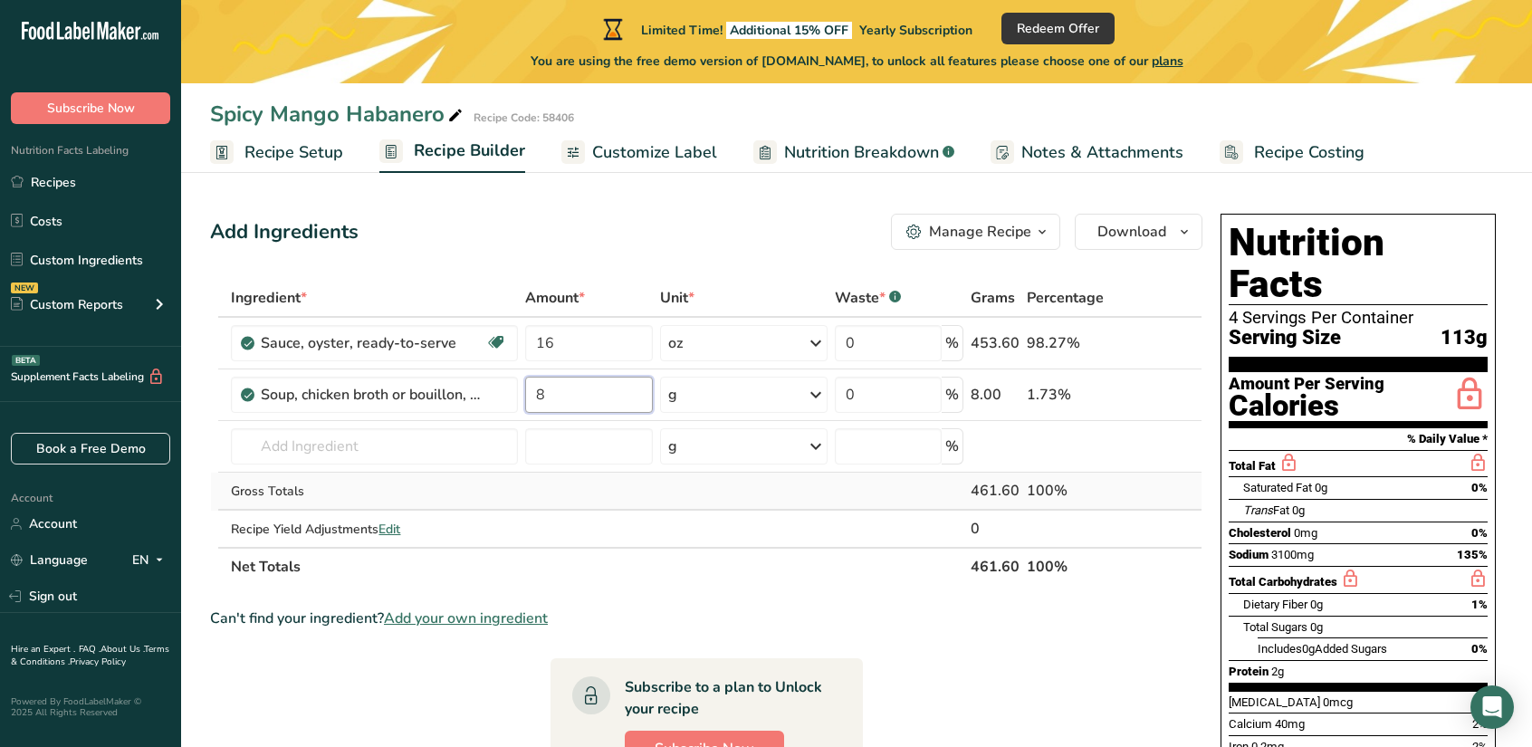
type input "8"
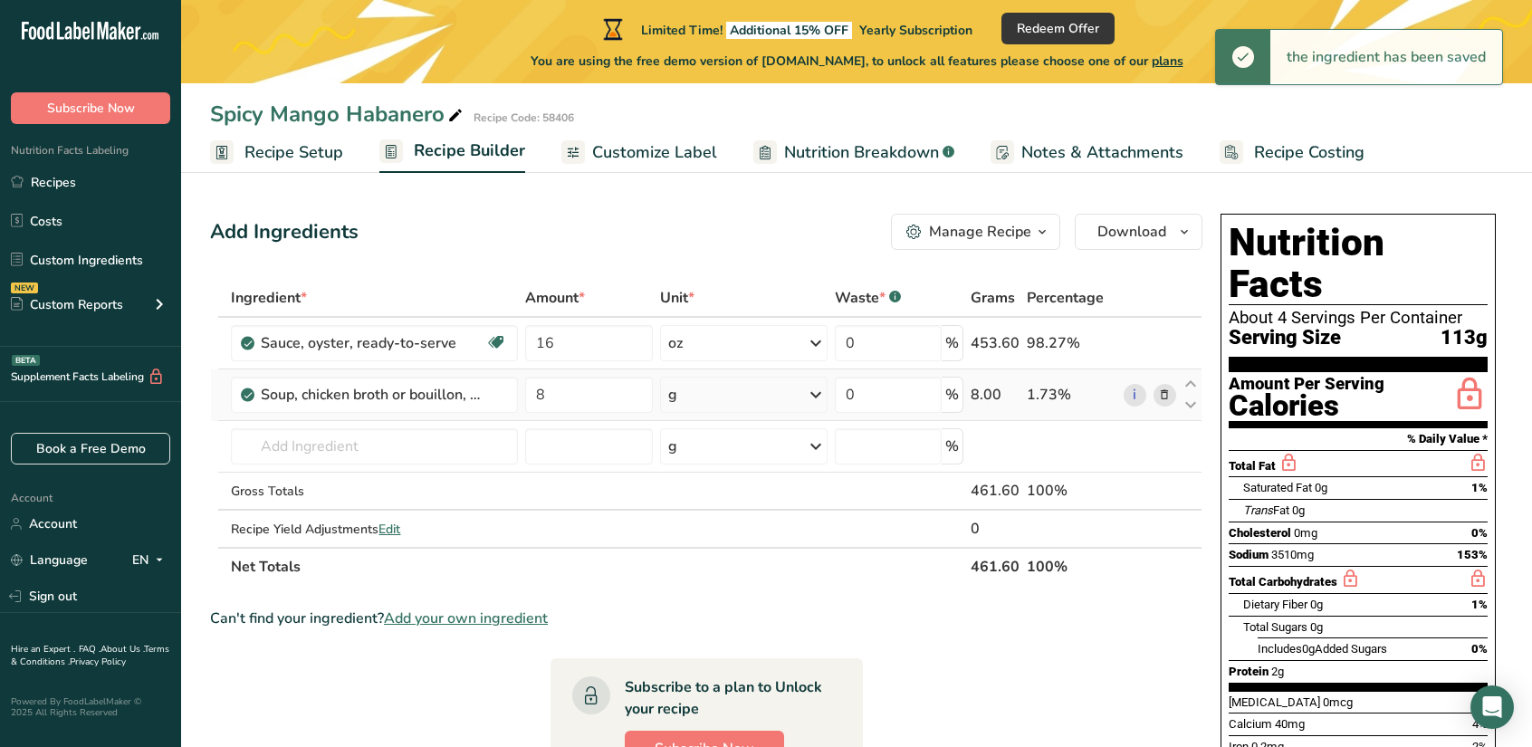
click at [710, 384] on div "g" at bounding box center [744, 395] width 168 height 36
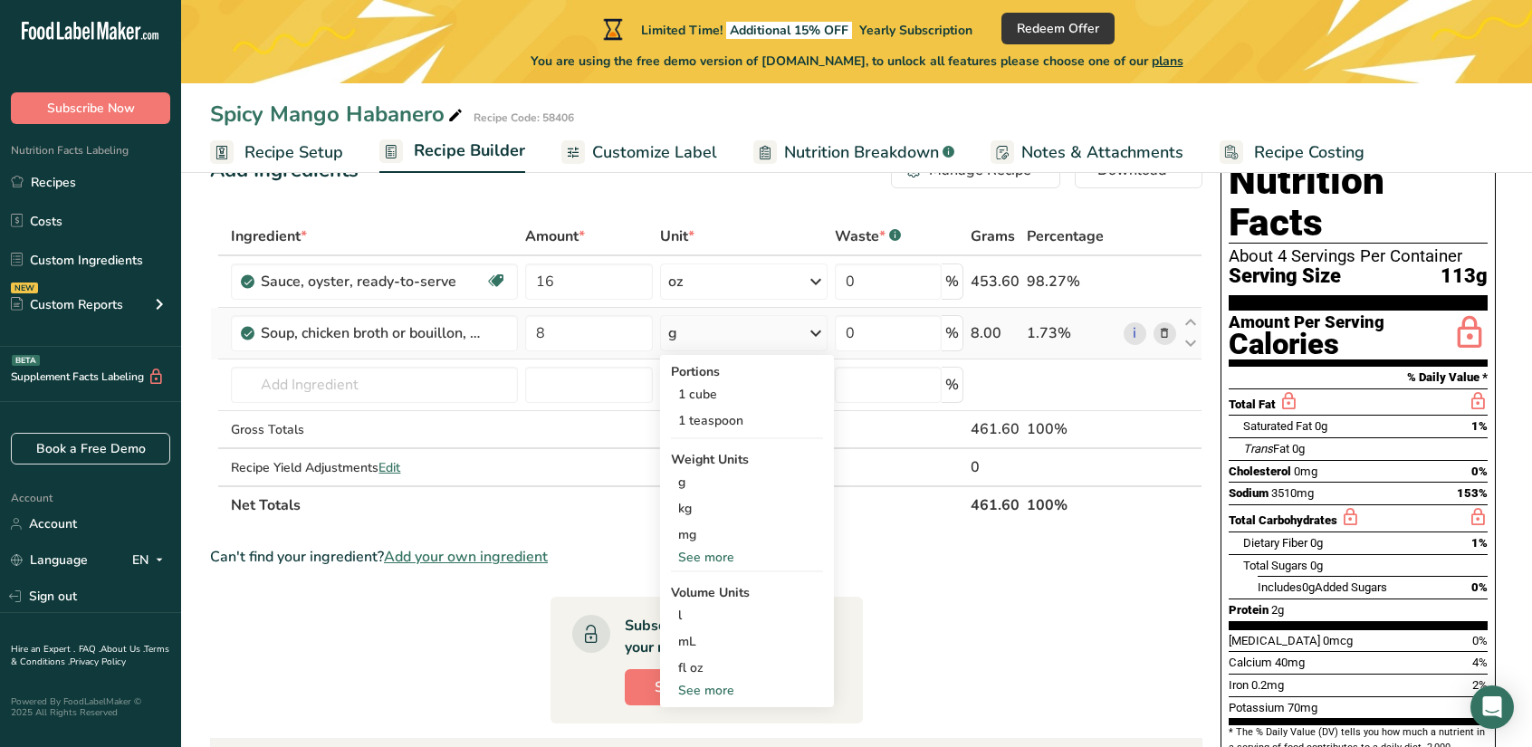
scroll to position [91, 0]
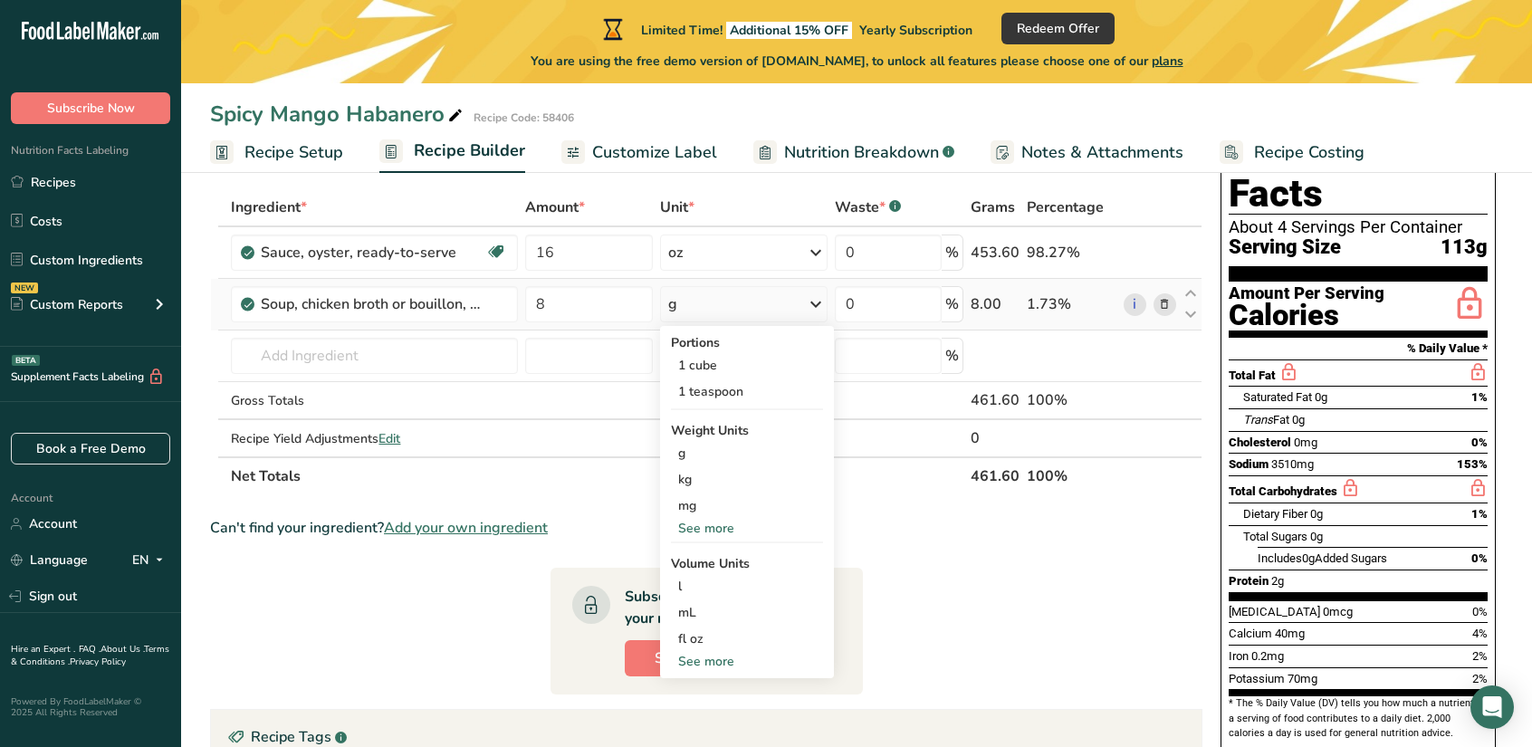
click at [712, 542] on hr at bounding box center [747, 543] width 152 height 2
click at [712, 536] on div "See more" at bounding box center [747, 528] width 152 height 19
click at [692, 578] on div "oz" at bounding box center [747, 584] width 152 height 26
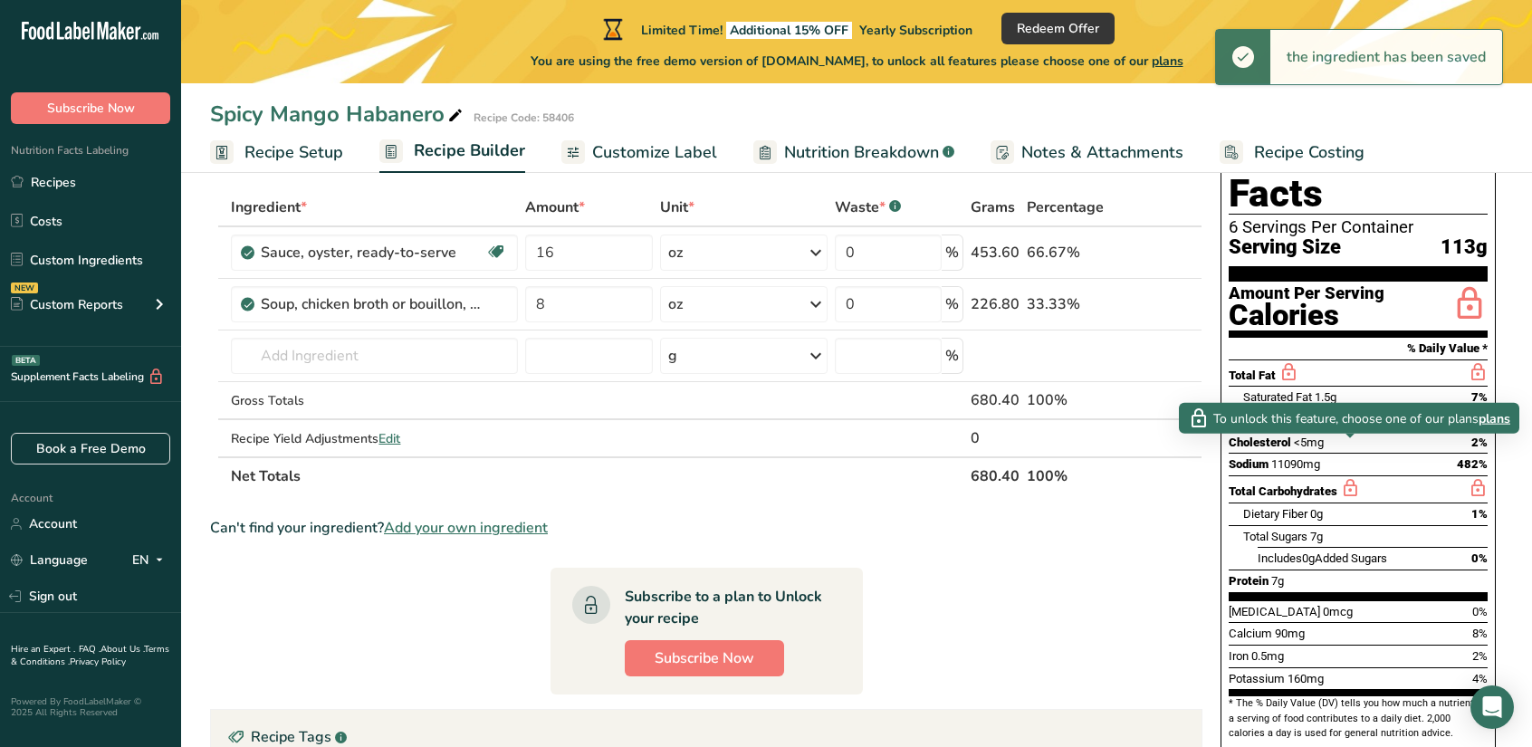
click at [1349, 477] on icon at bounding box center [1350, 488] width 20 height 23
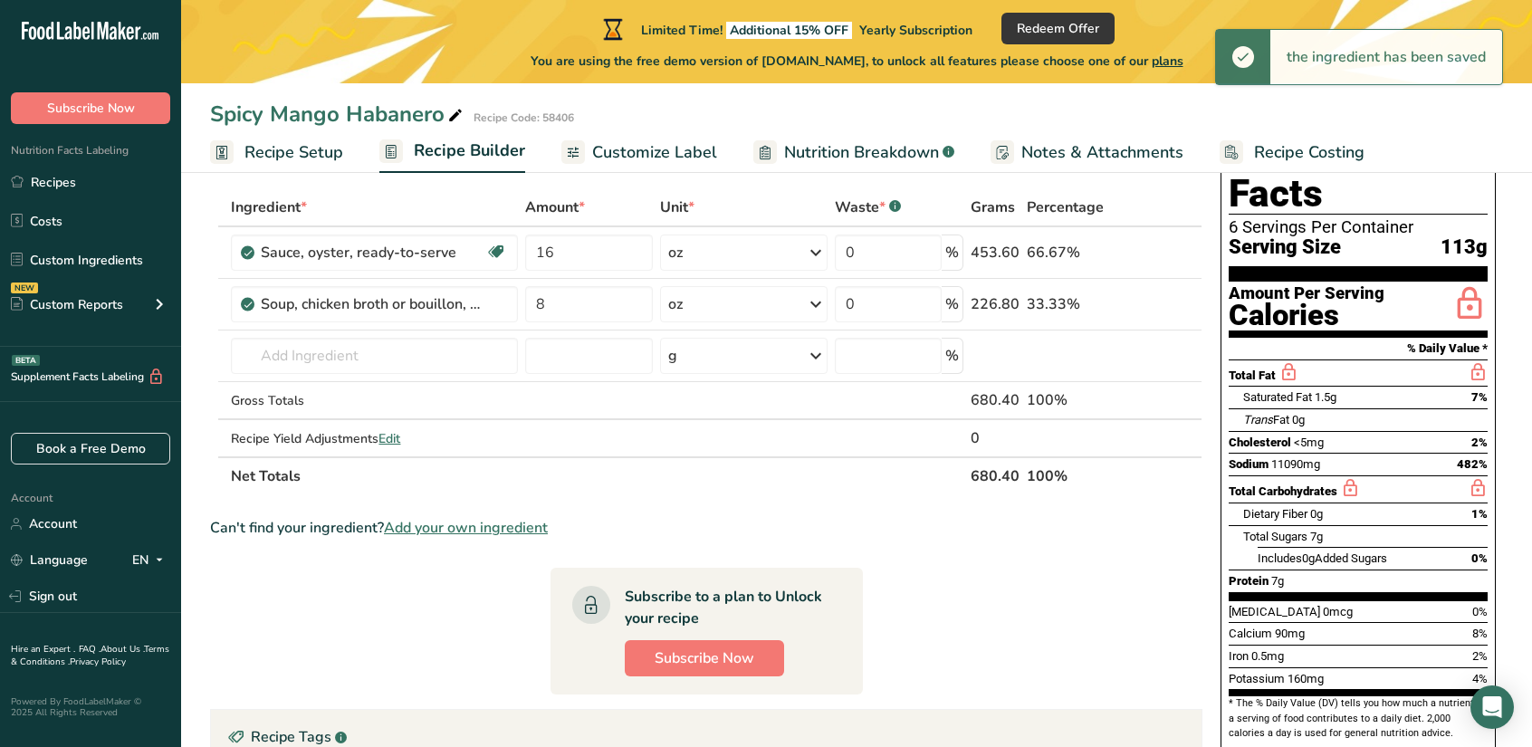
click at [1349, 477] on icon at bounding box center [1350, 488] width 20 height 23
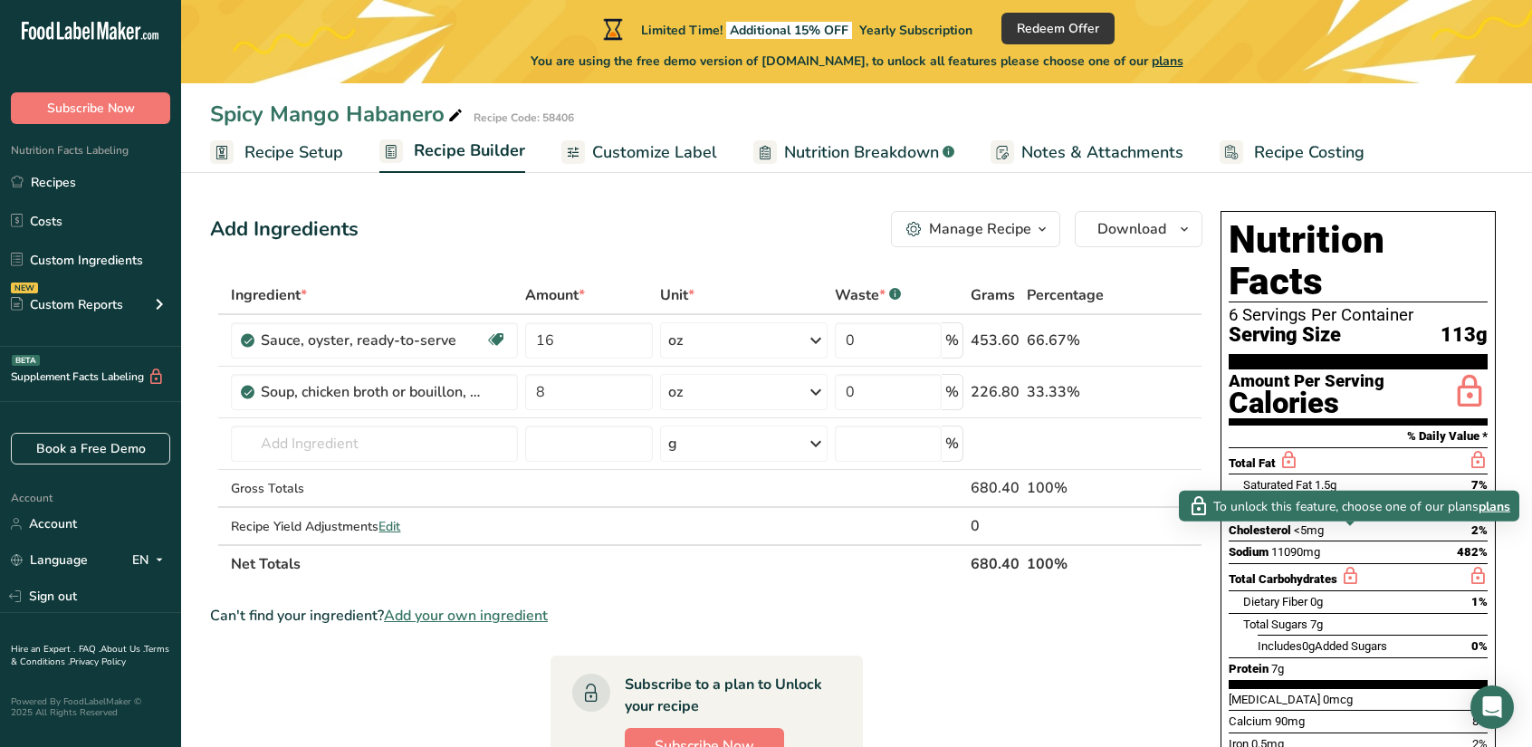
scroll to position [0, 0]
